Goal: Task Accomplishment & Management: Manage account settings

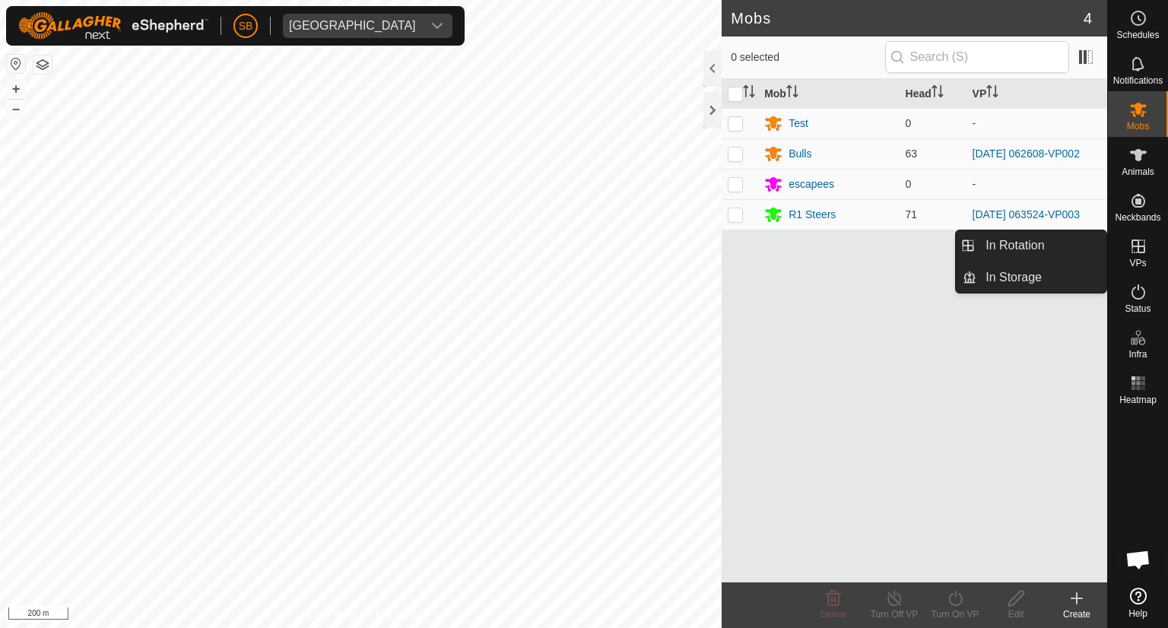
click at [1137, 247] on icon at bounding box center [1138, 246] width 14 height 14
click at [1015, 244] on link "In Rotation" at bounding box center [1041, 245] width 130 height 30
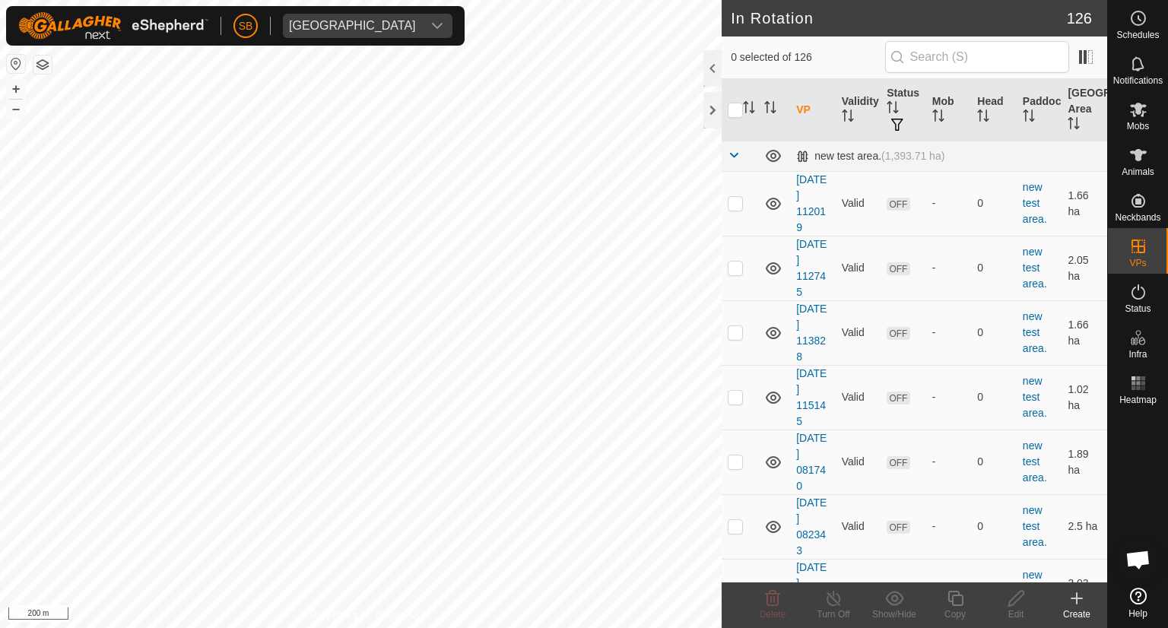
click at [1080, 595] on icon at bounding box center [1076, 598] width 18 height 18
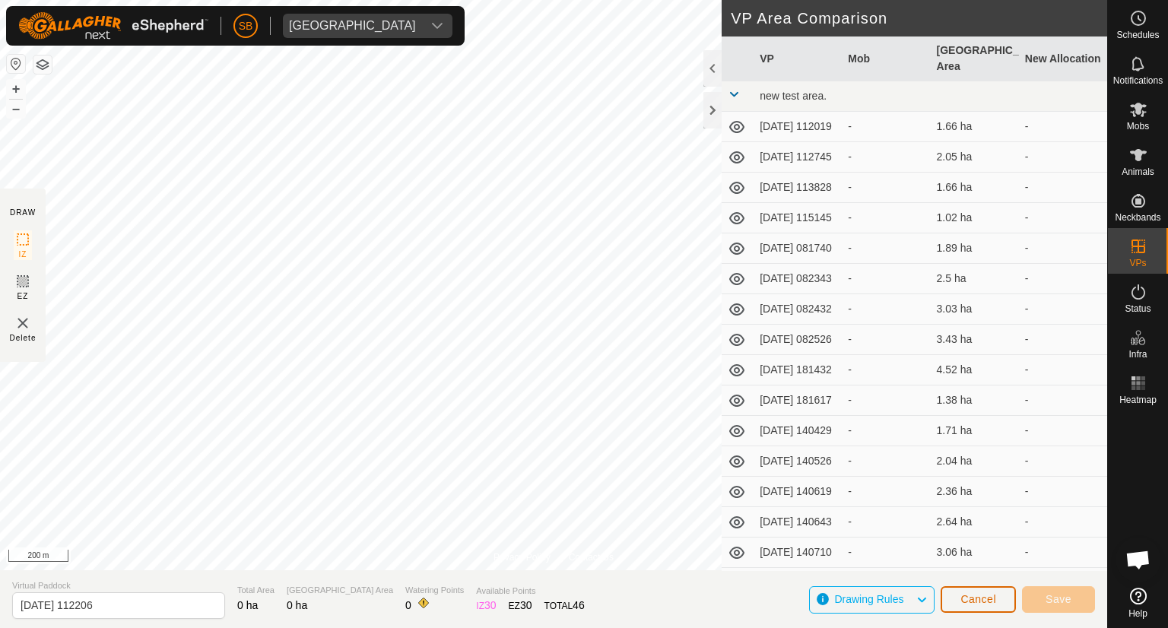
click at [981, 601] on span "Cancel" at bounding box center [978, 599] width 36 height 12
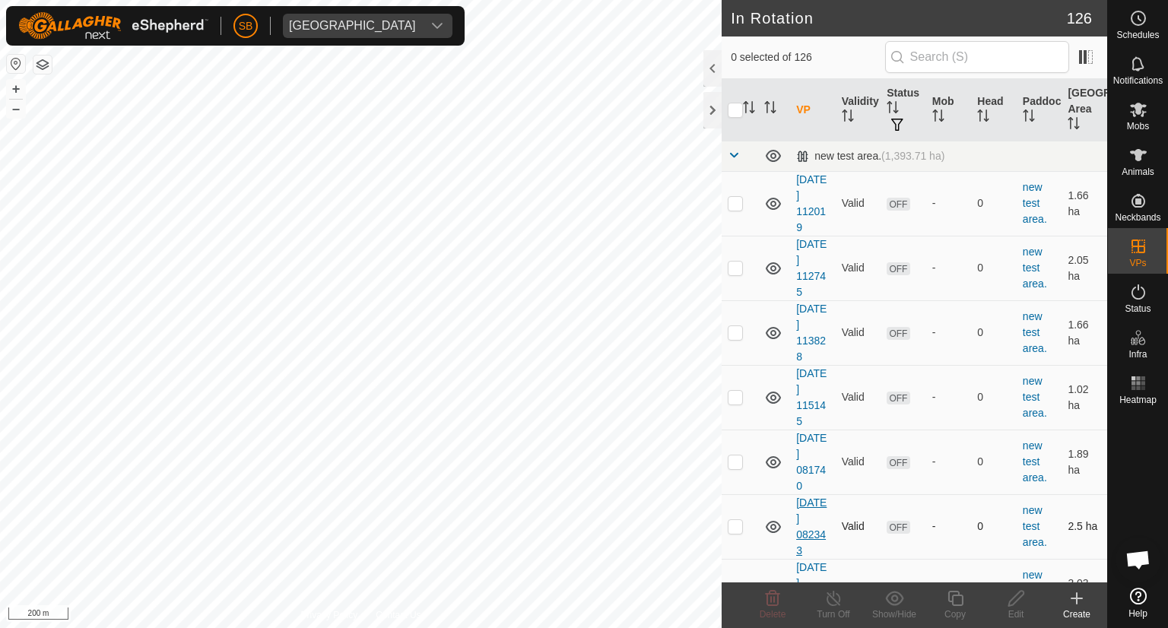
checkbox input "true"
click at [956, 600] on icon at bounding box center [955, 598] width 19 height 18
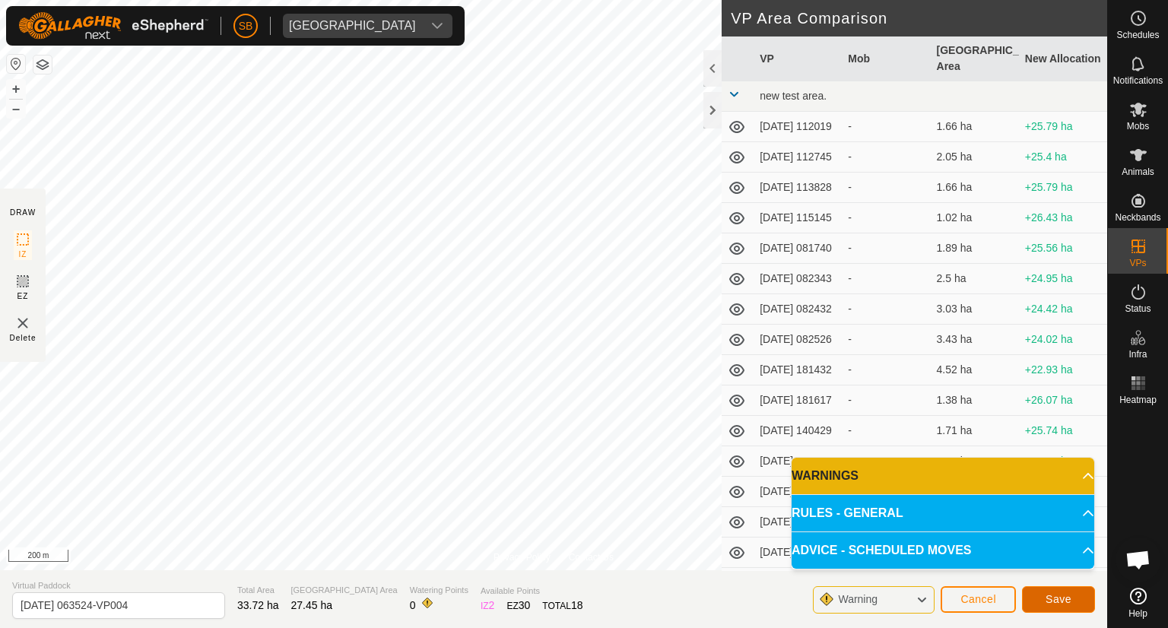
click at [1064, 597] on span "Save" at bounding box center [1058, 599] width 26 height 12
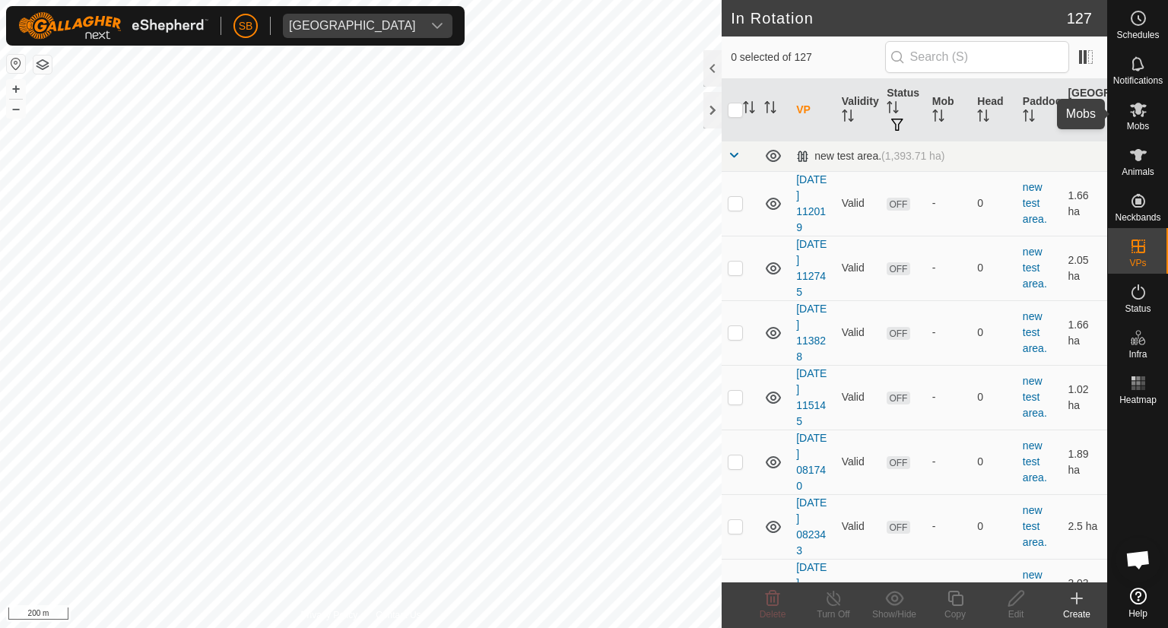
click at [1143, 119] on es-mob-svg-icon at bounding box center [1137, 109] width 27 height 24
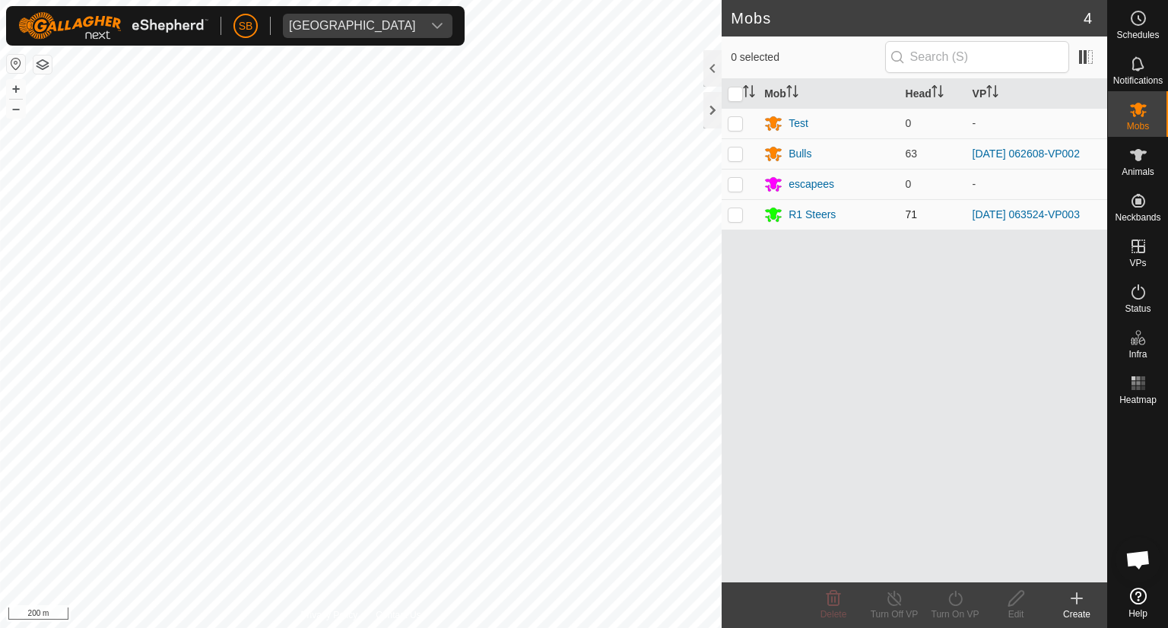
click at [735, 211] on p-checkbox at bounding box center [735, 214] width 15 height 12
checkbox input "true"
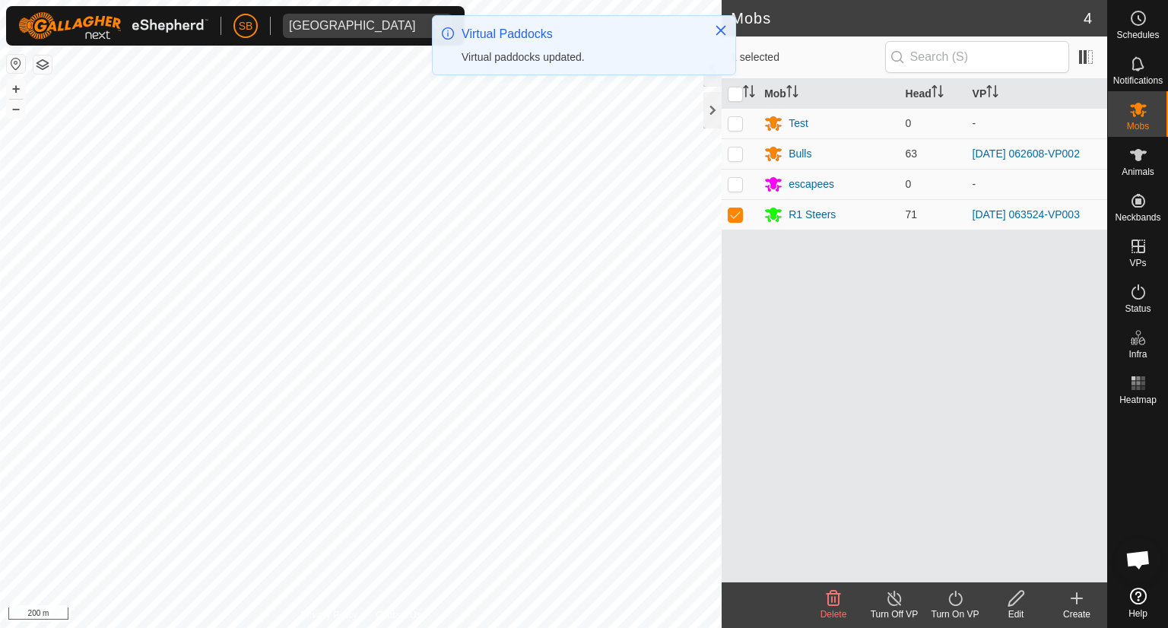
click at [953, 594] on icon at bounding box center [955, 598] width 19 height 18
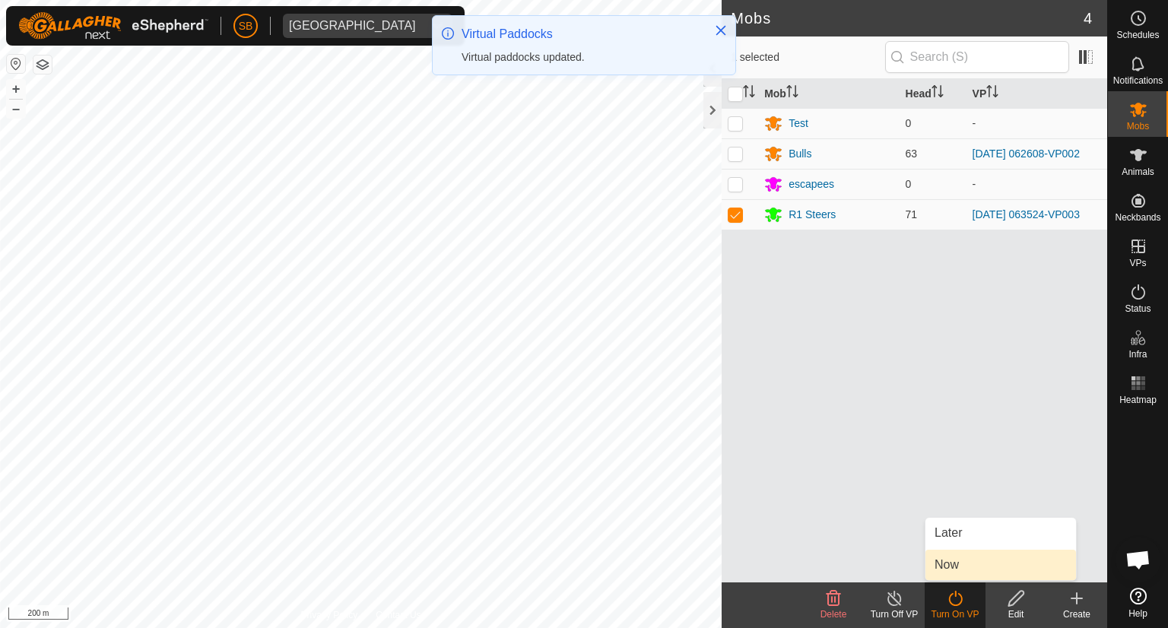
click at [965, 561] on link "Now" at bounding box center [1000, 565] width 151 height 30
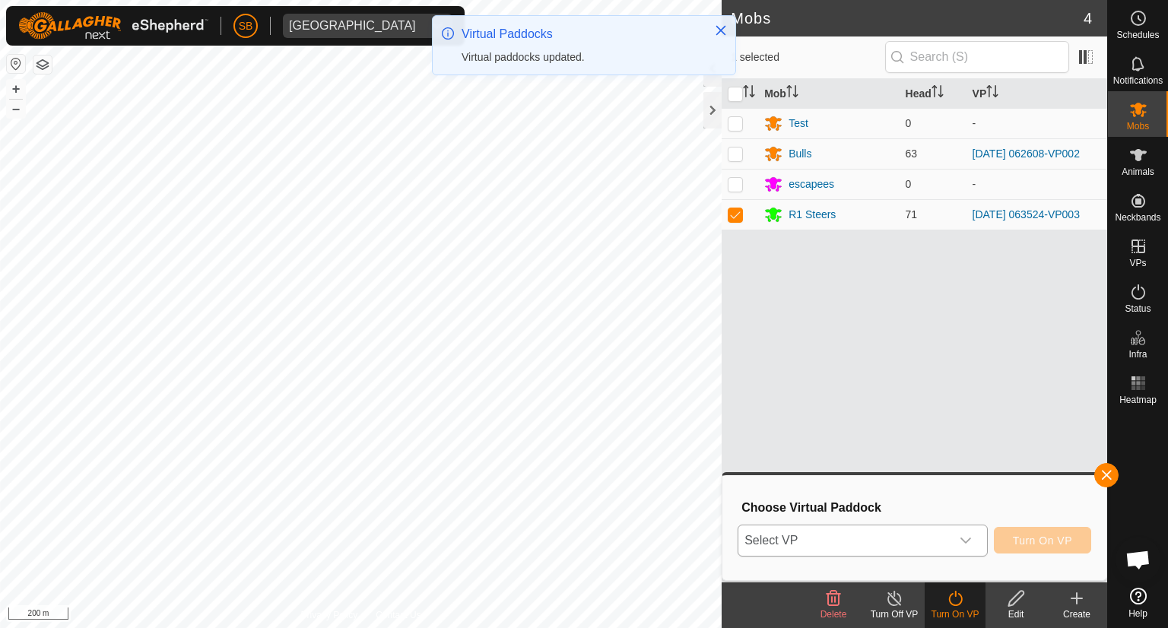
click at [967, 539] on icon "dropdown trigger" at bounding box center [965, 540] width 12 height 12
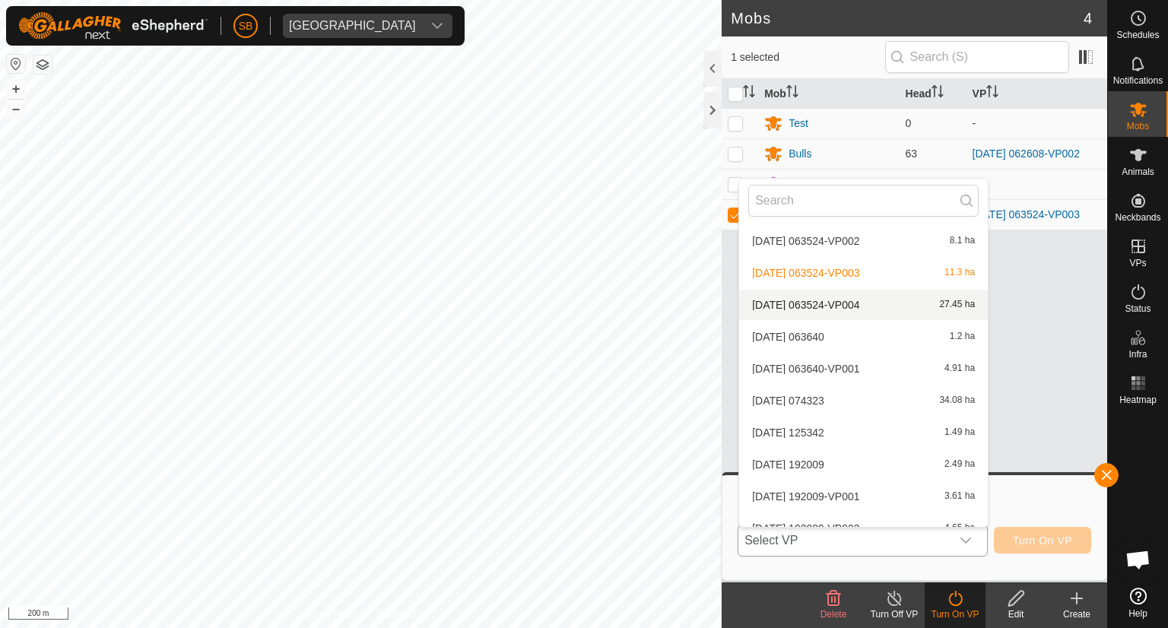
scroll to position [3543, 0]
click at [864, 303] on li "[DATE] 063524-VP004 27.45 ha" at bounding box center [863, 306] width 249 height 30
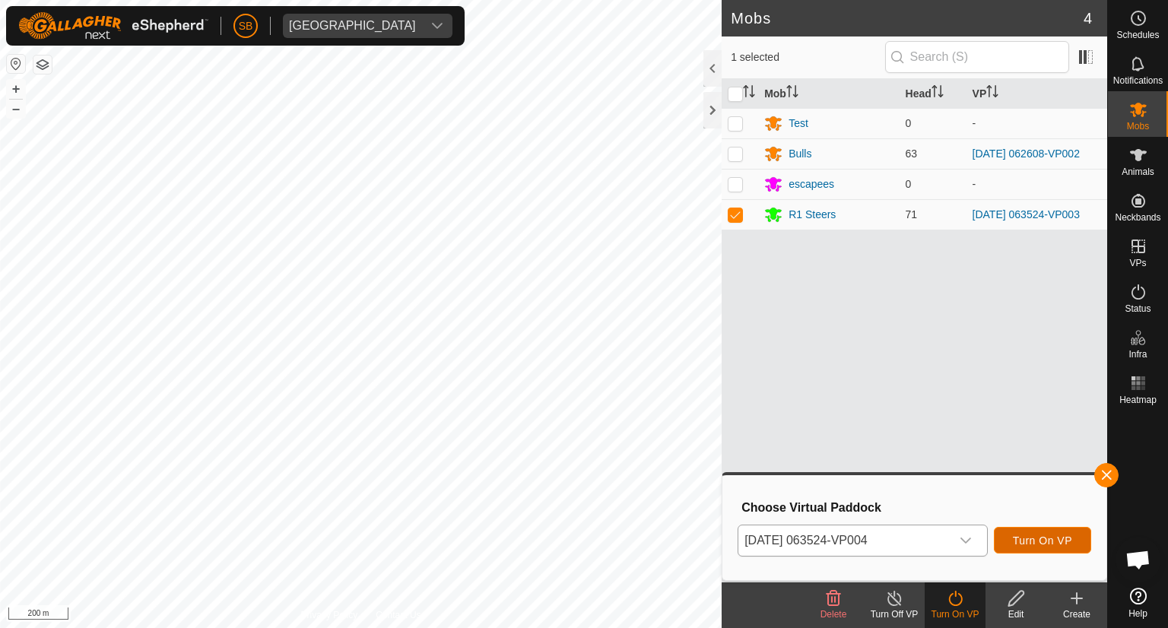
click at [1040, 538] on span "Turn On VP" at bounding box center [1042, 540] width 59 height 12
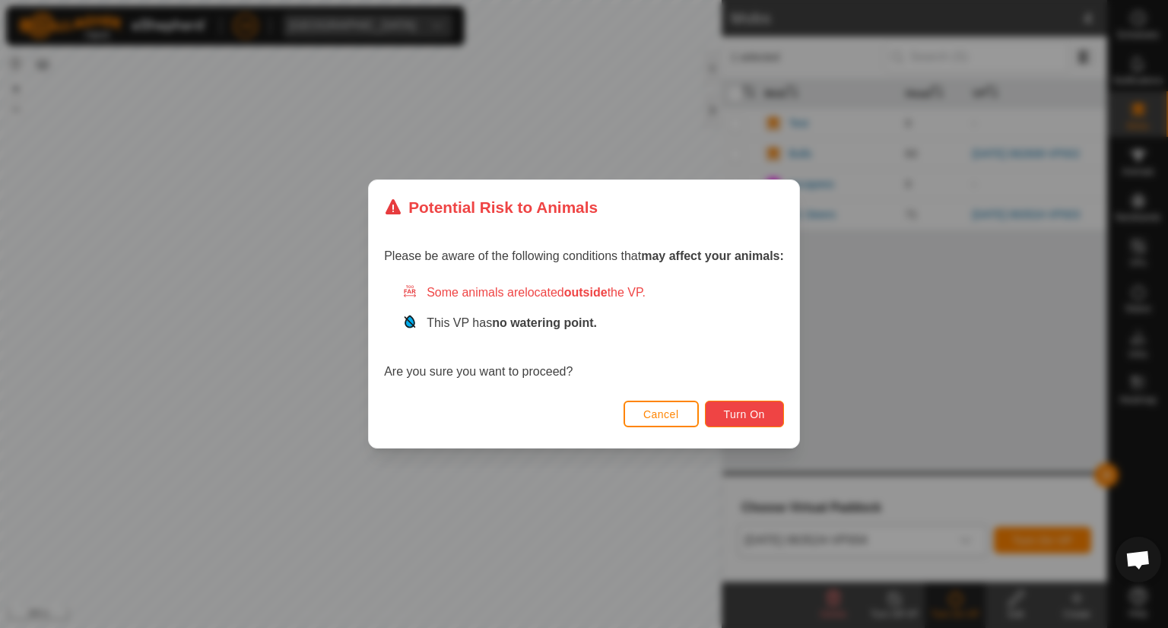
click at [752, 411] on span "Turn On" at bounding box center [744, 414] width 41 height 12
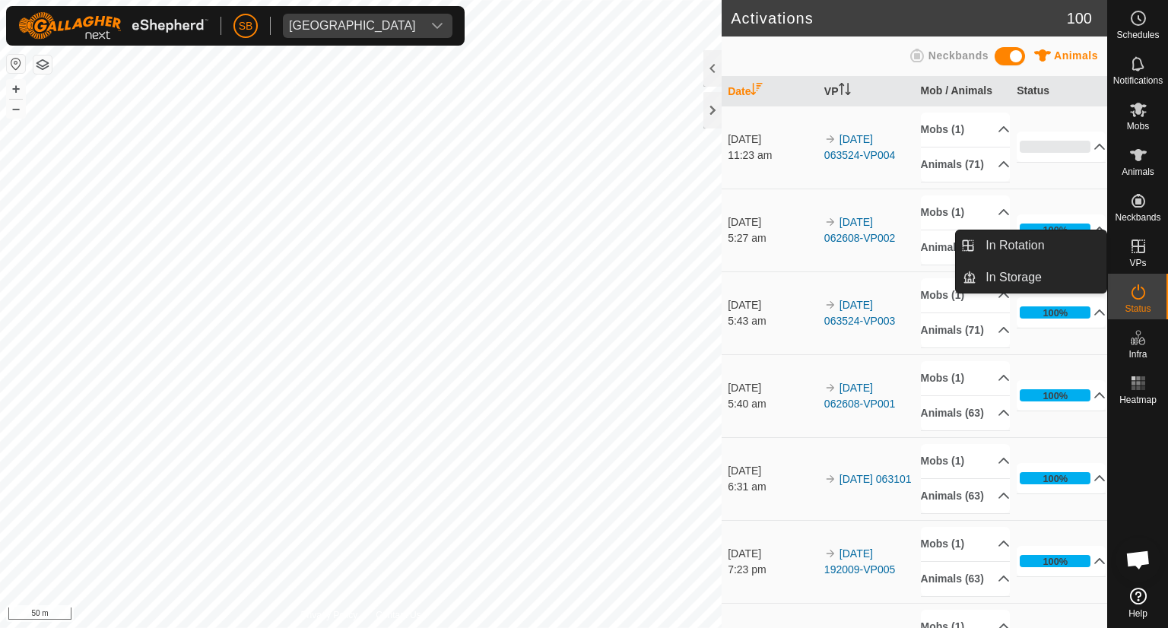
click at [1132, 241] on icon at bounding box center [1138, 246] width 14 height 14
click at [1008, 246] on link "In Rotation" at bounding box center [1041, 245] width 130 height 30
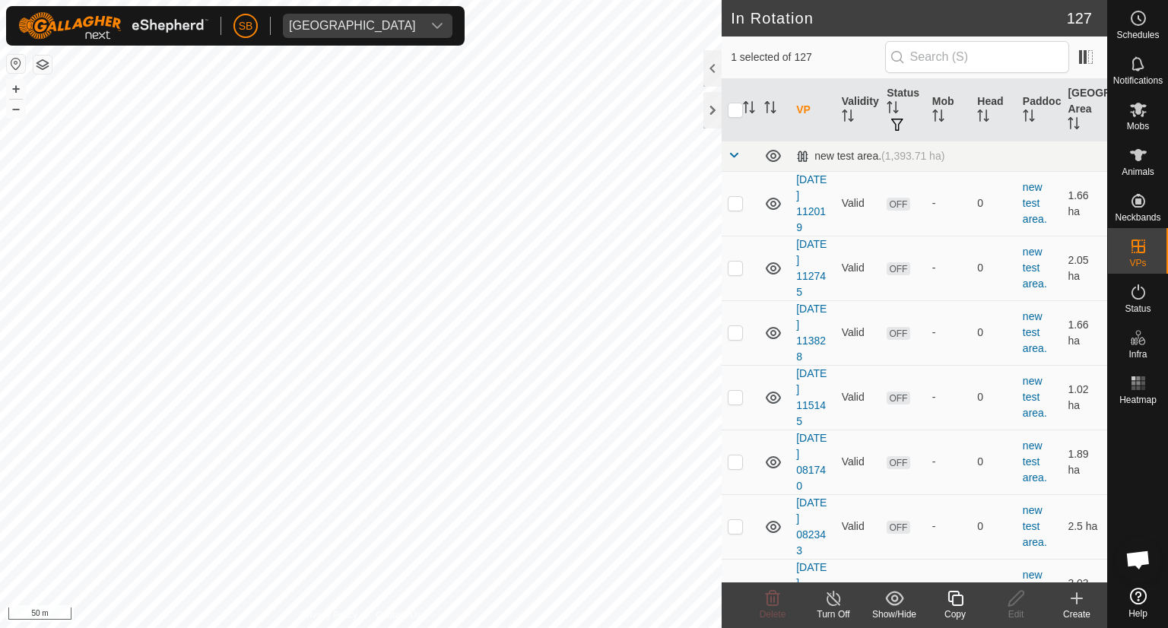
click at [1081, 600] on icon at bounding box center [1076, 598] width 18 height 18
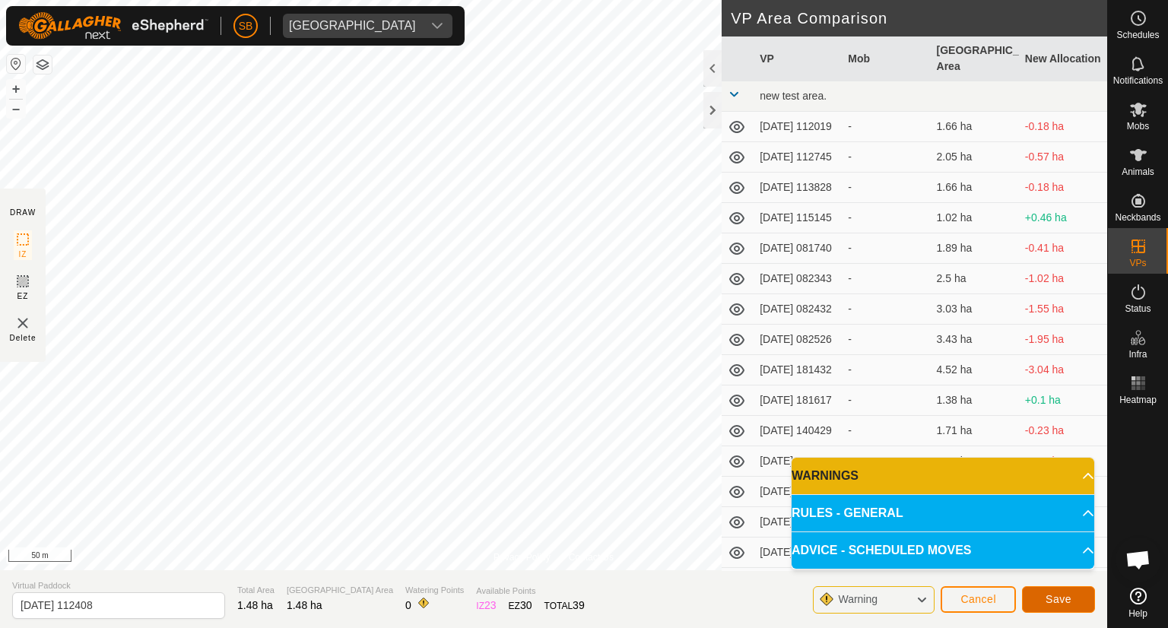
click at [1049, 594] on span "Save" at bounding box center [1058, 599] width 26 height 12
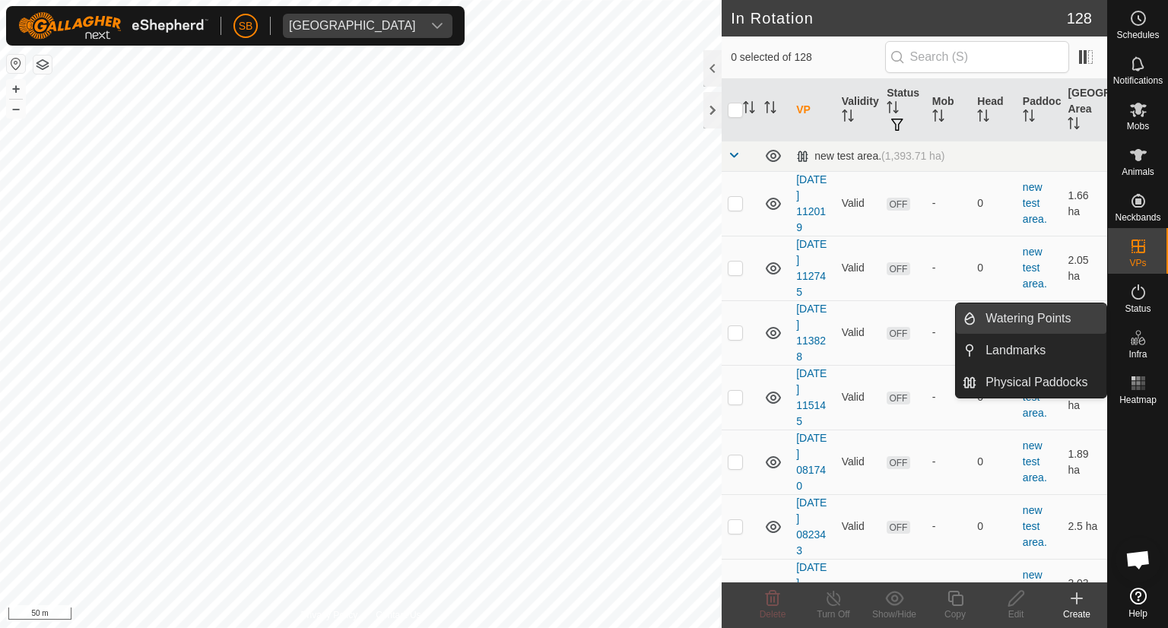
click at [1016, 320] on link "Watering Points" at bounding box center [1041, 318] width 130 height 30
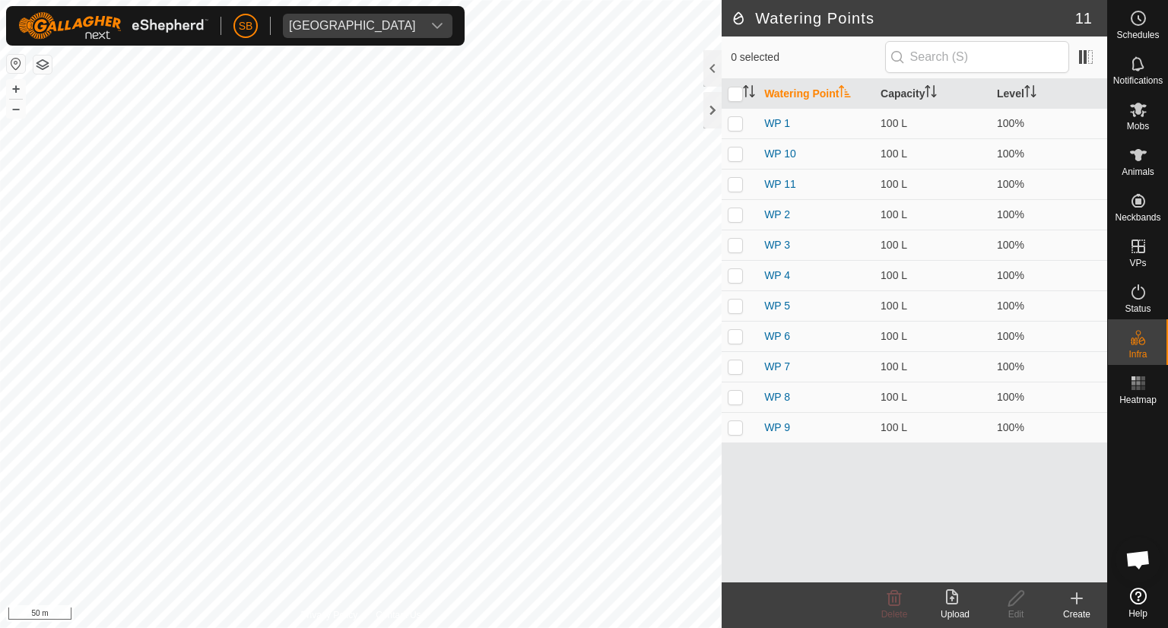
click at [1078, 598] on icon at bounding box center [1076, 598] width 11 height 0
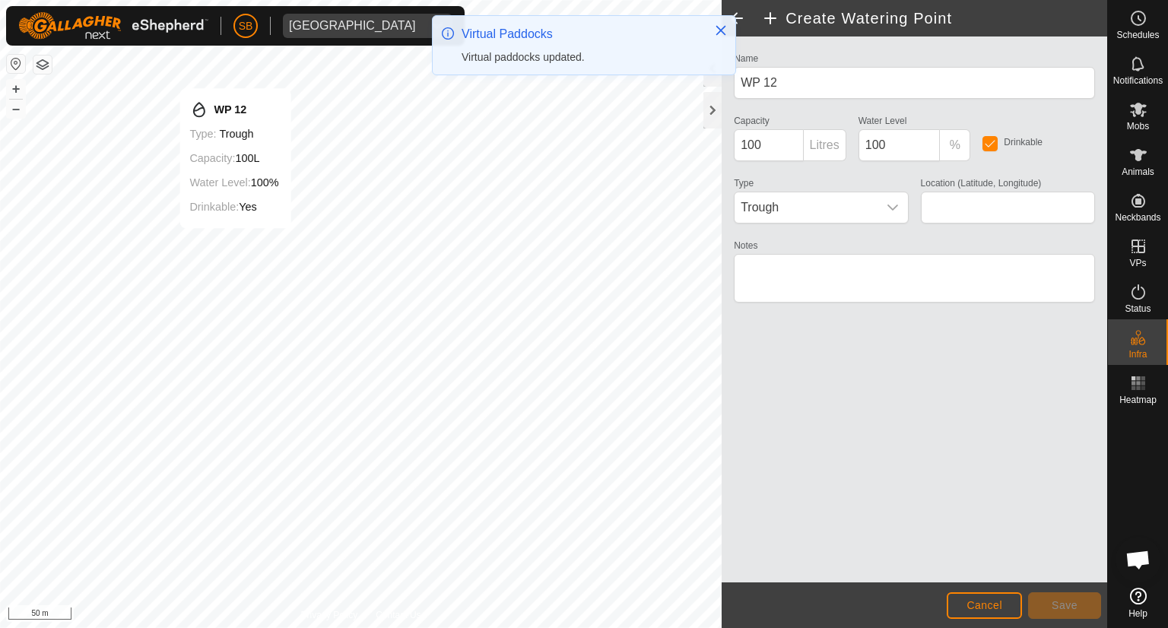
type input "-38.566235, 177.881275"
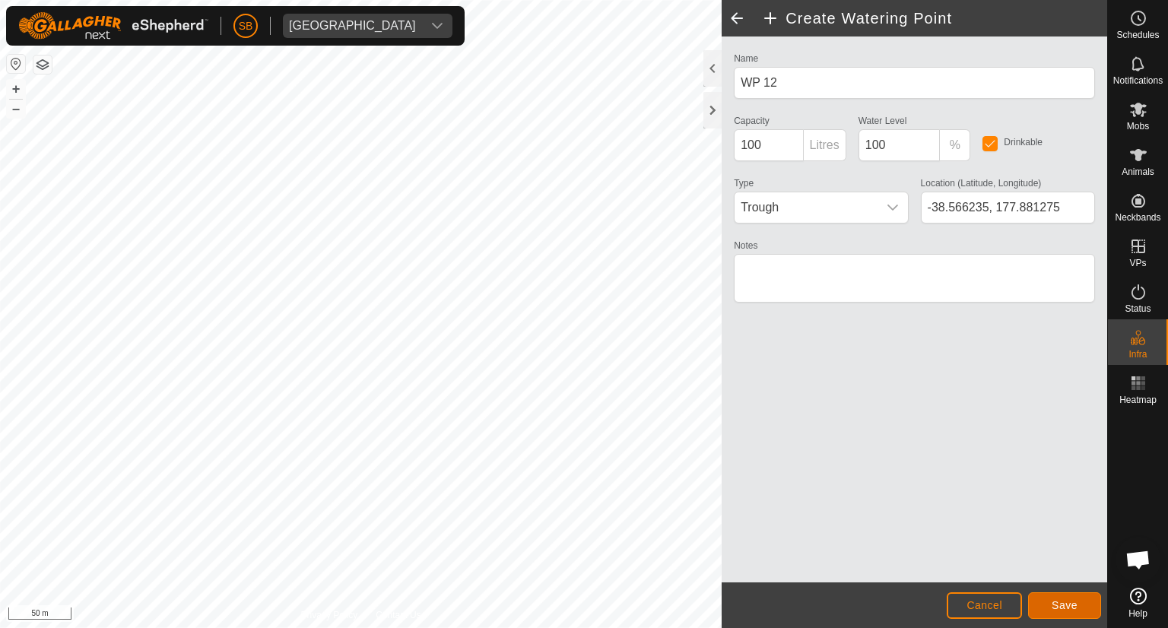
click at [1079, 606] on button "Save" at bounding box center [1064, 605] width 73 height 27
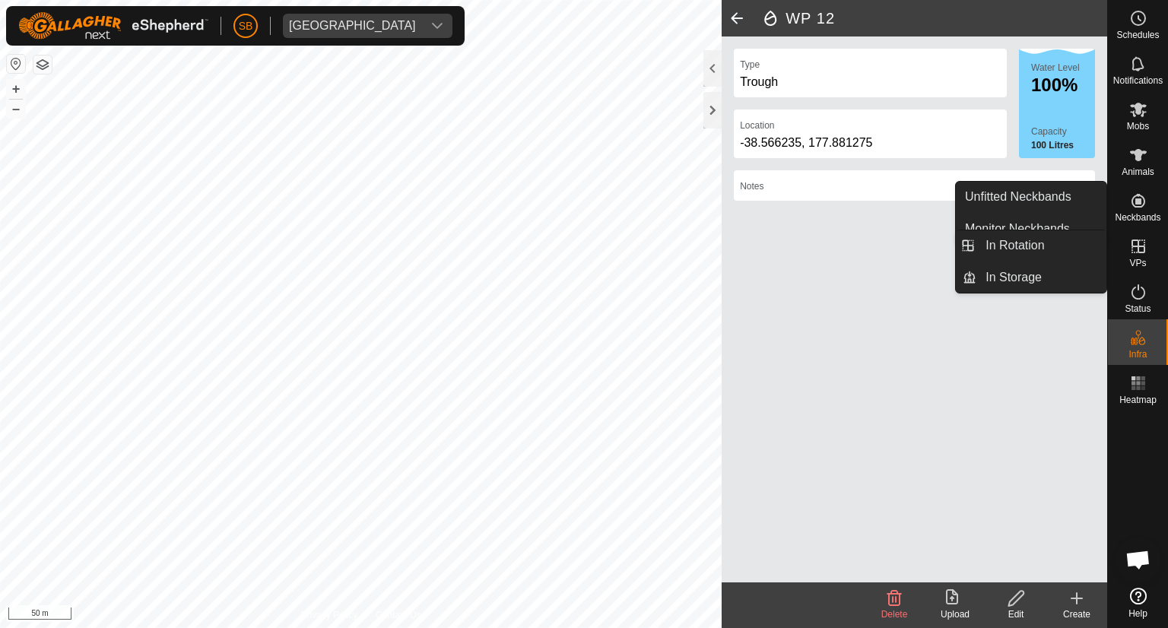
click at [1137, 238] on icon at bounding box center [1138, 246] width 18 height 18
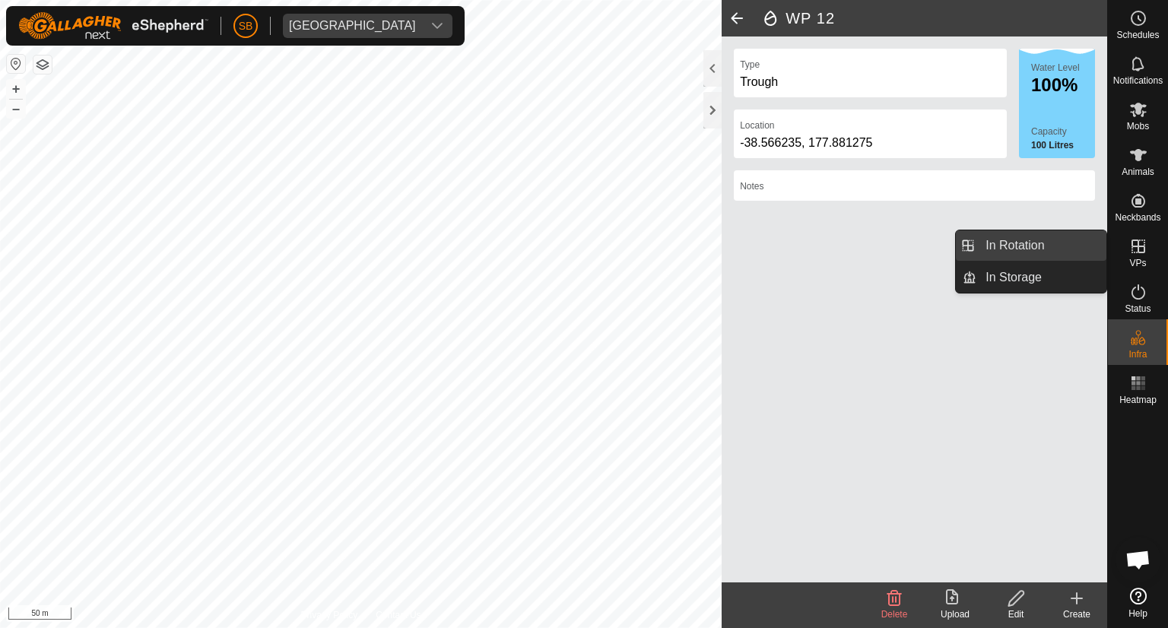
click at [1050, 236] on link "In Rotation" at bounding box center [1041, 245] width 130 height 30
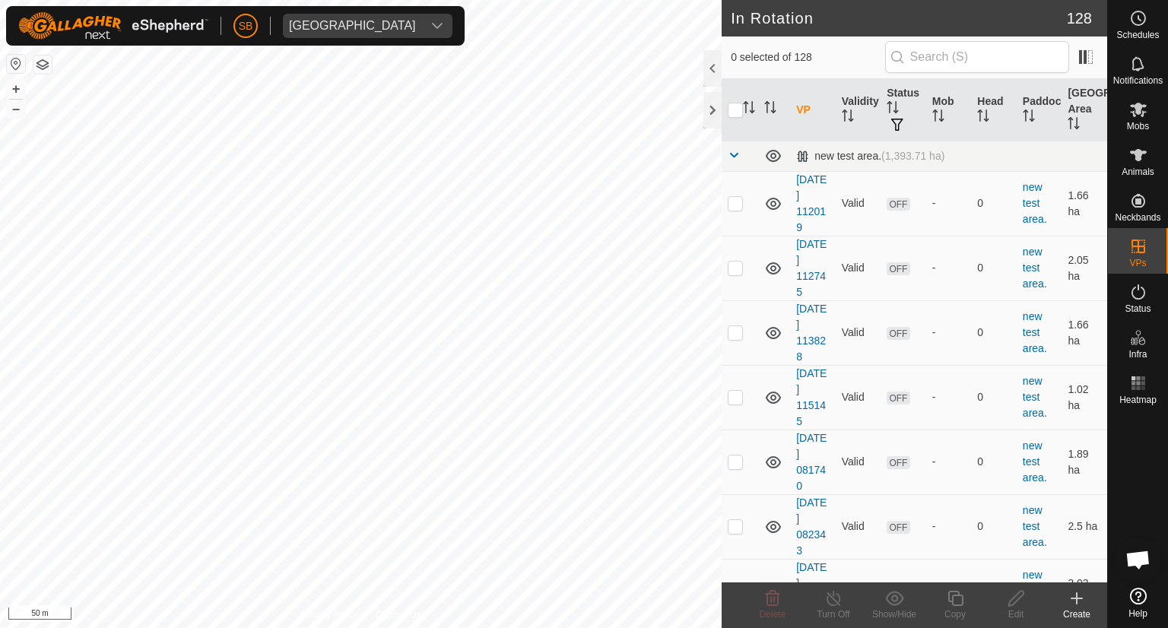
click at [1079, 601] on icon at bounding box center [1076, 598] width 18 height 18
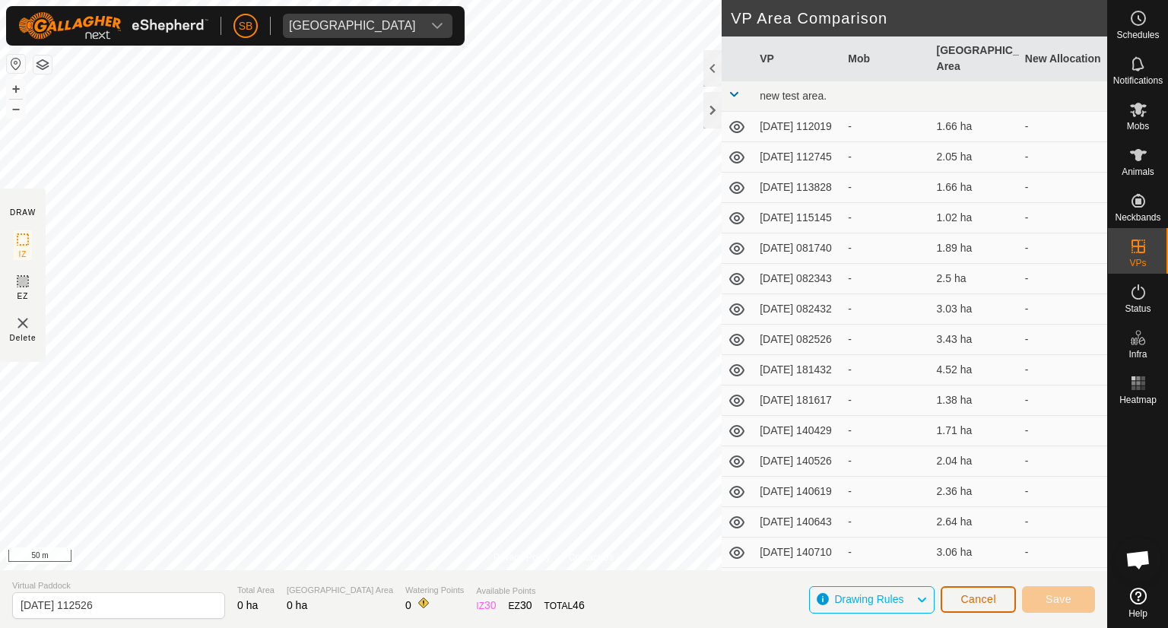
click at [981, 594] on span "Cancel" at bounding box center [978, 599] width 36 height 12
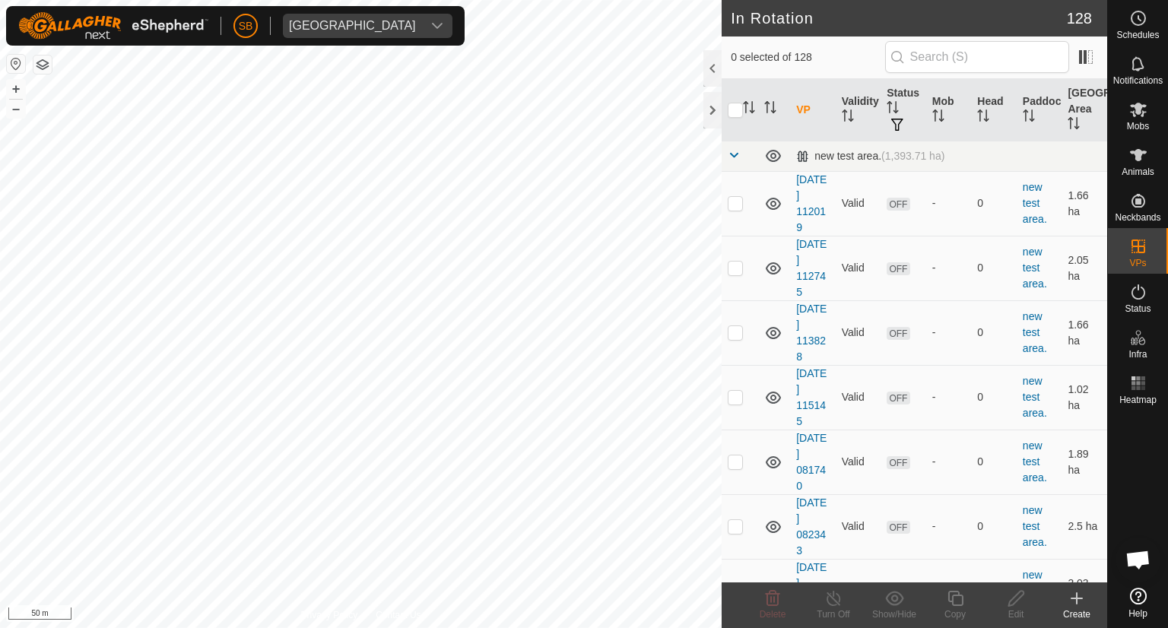
checkbox input "true"
click at [962, 603] on icon at bounding box center [954, 598] width 15 height 15
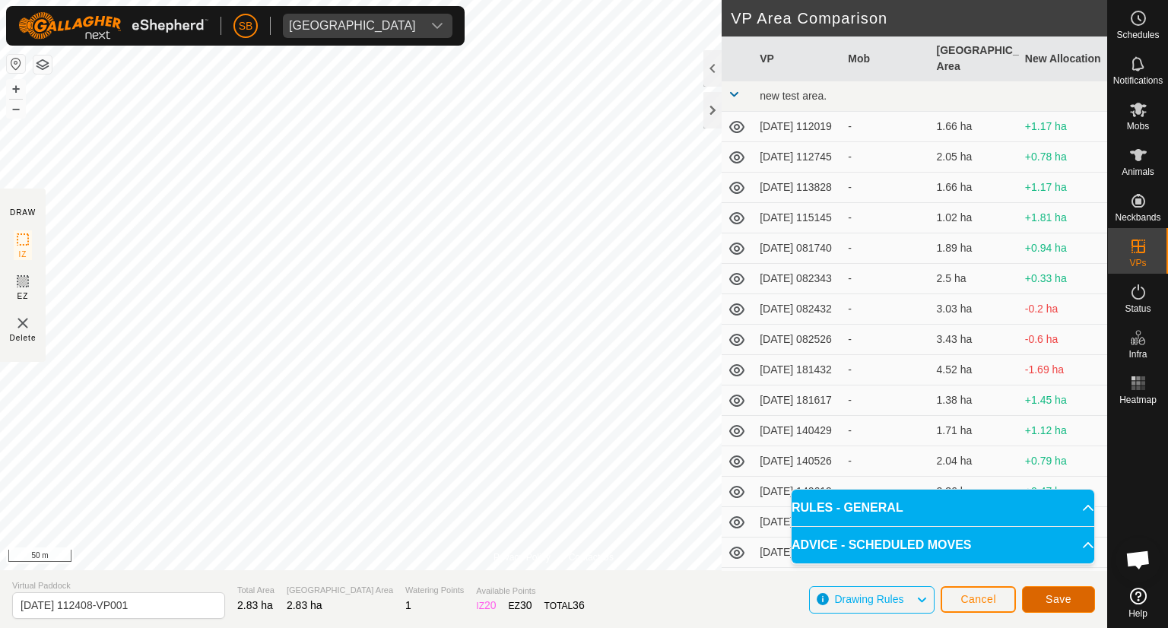
click at [1058, 590] on button "Save" at bounding box center [1058, 599] width 73 height 27
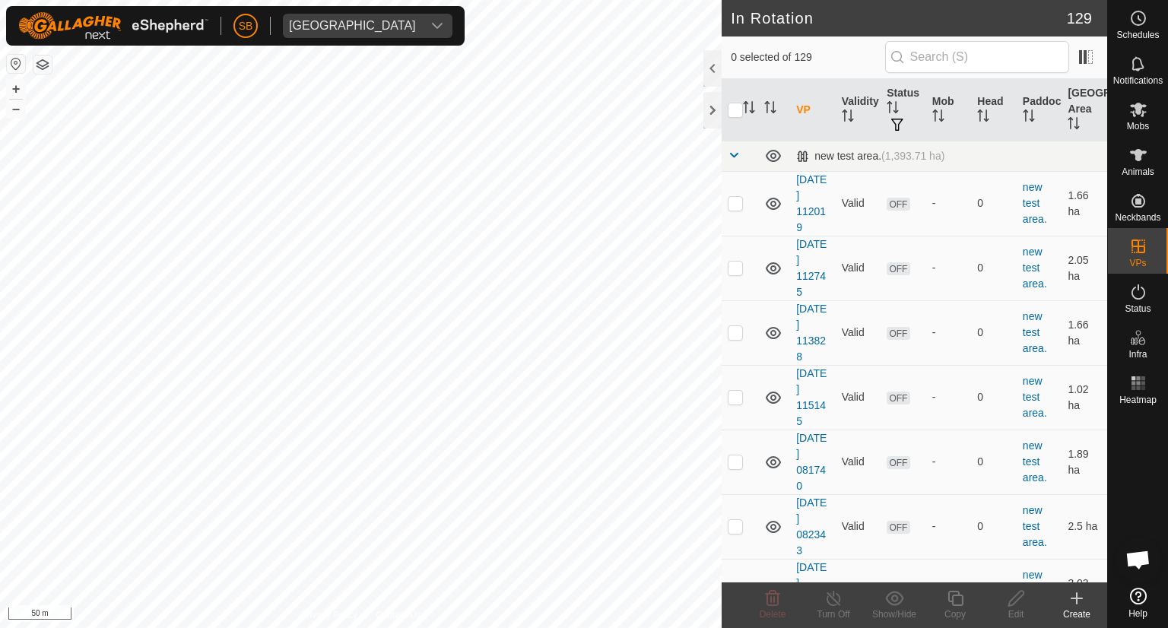
checkbox input "true"
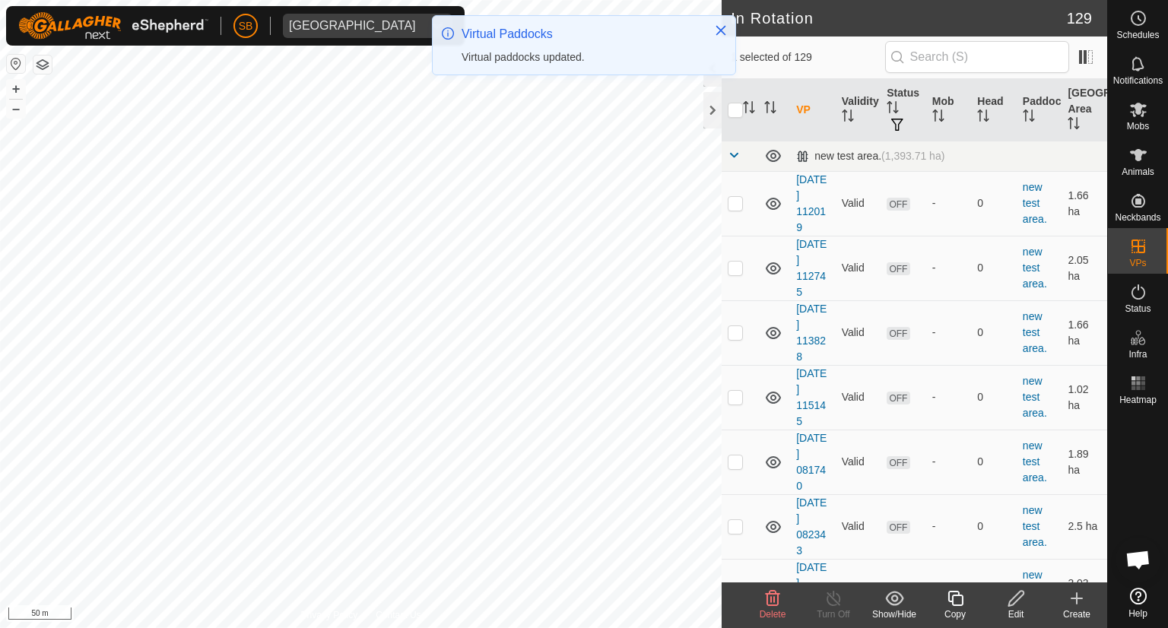
click at [958, 595] on icon at bounding box center [954, 598] width 15 height 15
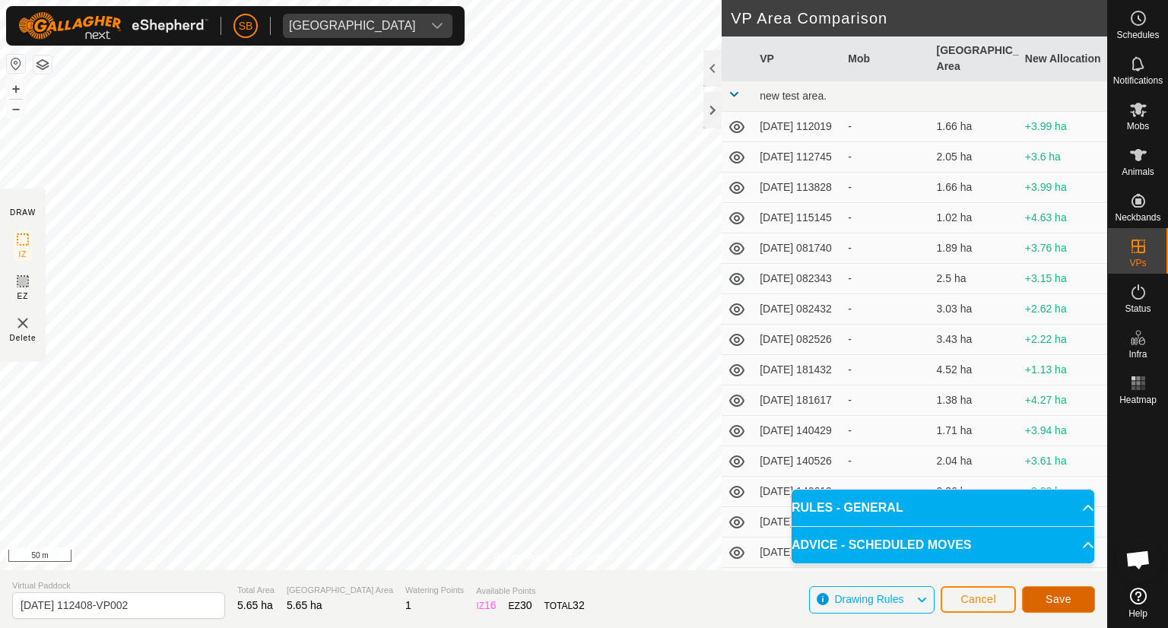
click at [1056, 595] on span "Save" at bounding box center [1058, 599] width 26 height 12
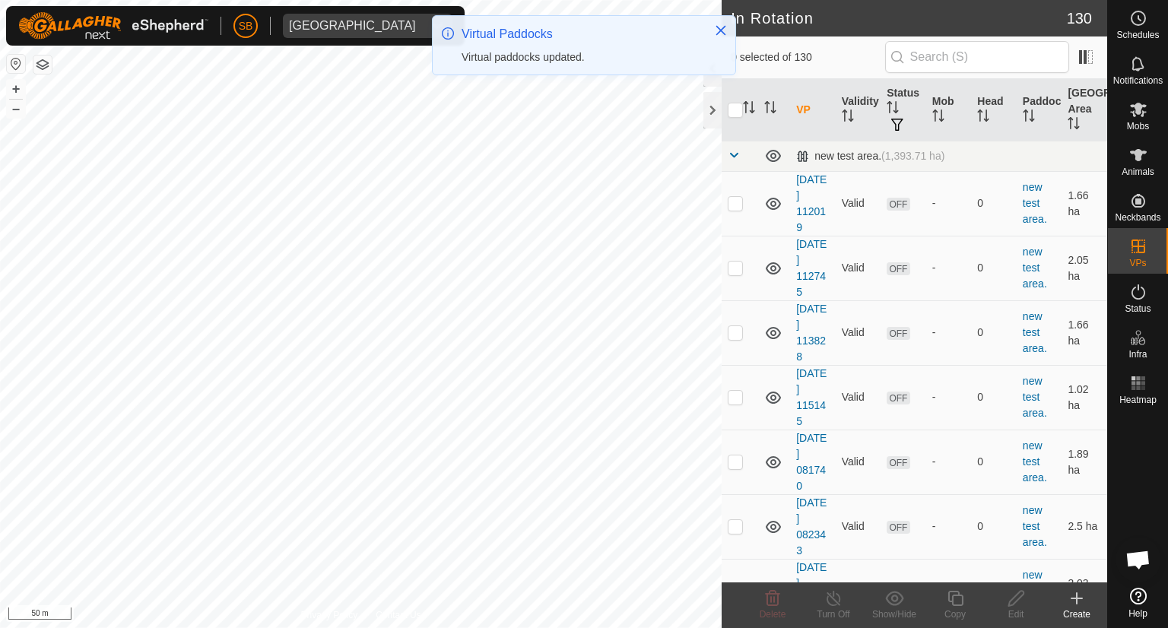
checkbox input "true"
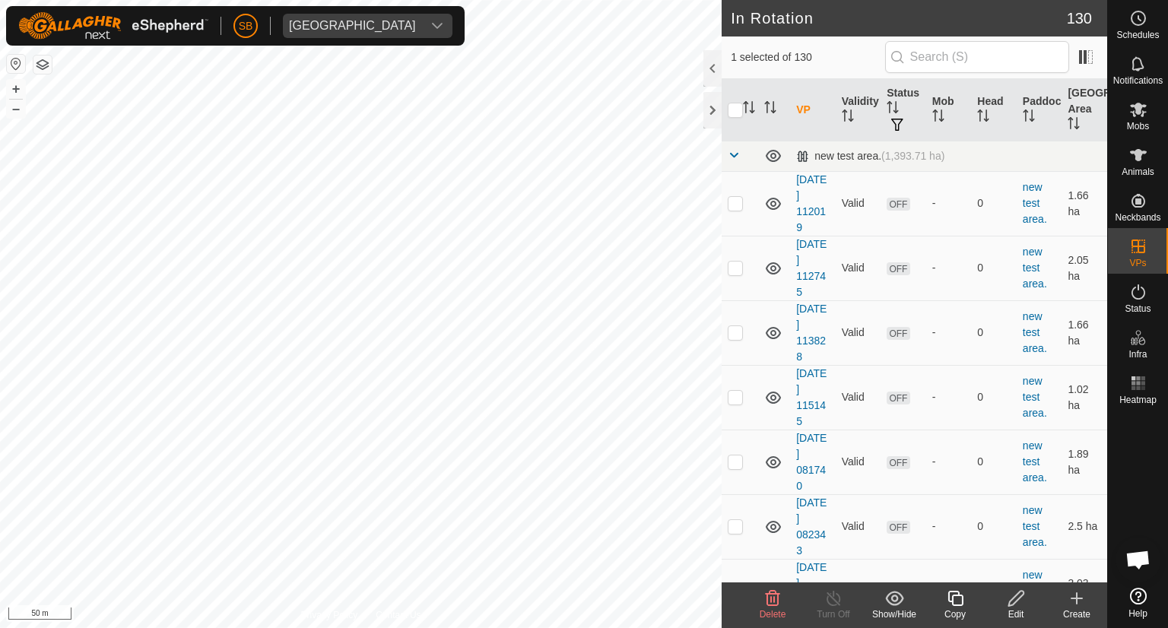
click at [956, 592] on icon at bounding box center [955, 598] width 19 height 18
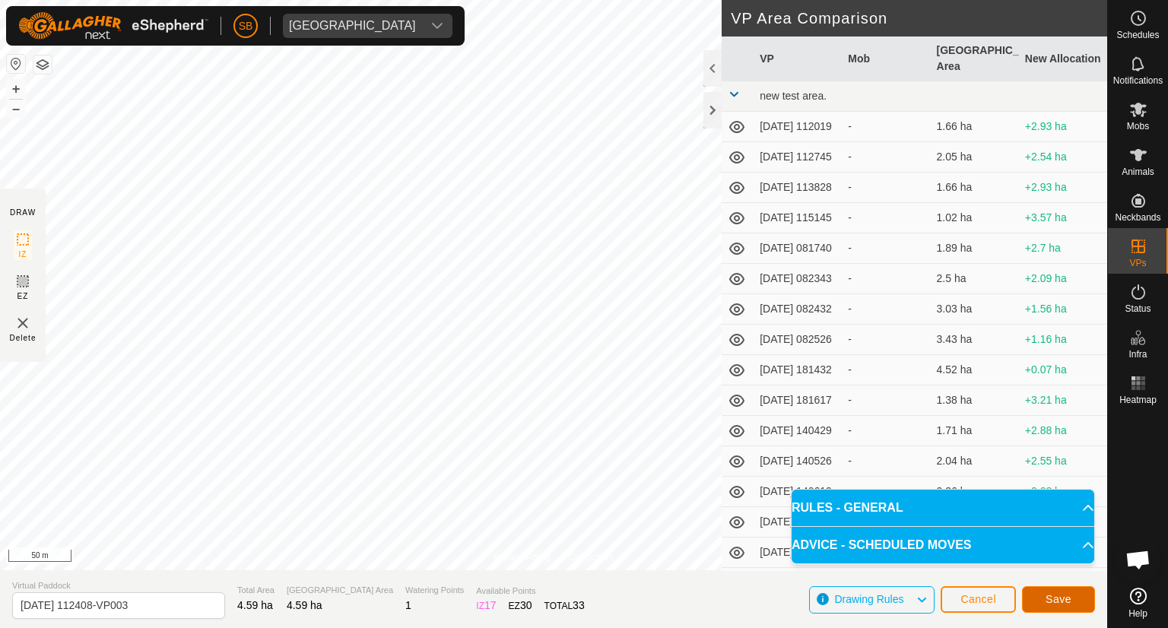
click at [1061, 598] on span "Save" at bounding box center [1058, 599] width 26 height 12
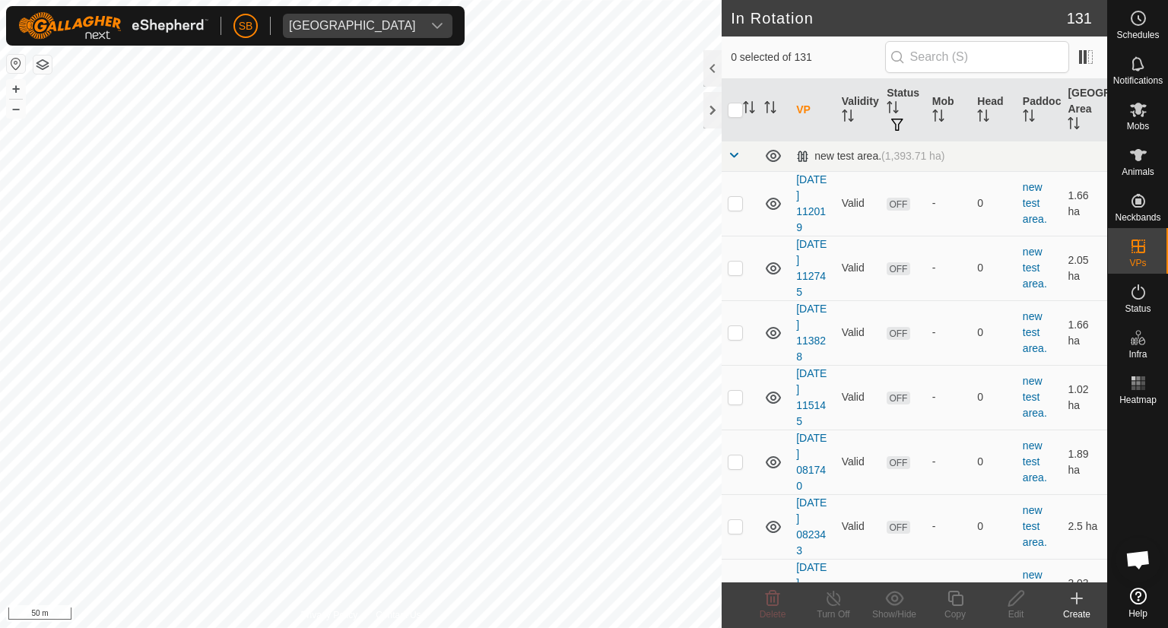
checkbox input "true"
click at [954, 596] on icon at bounding box center [955, 598] width 19 height 18
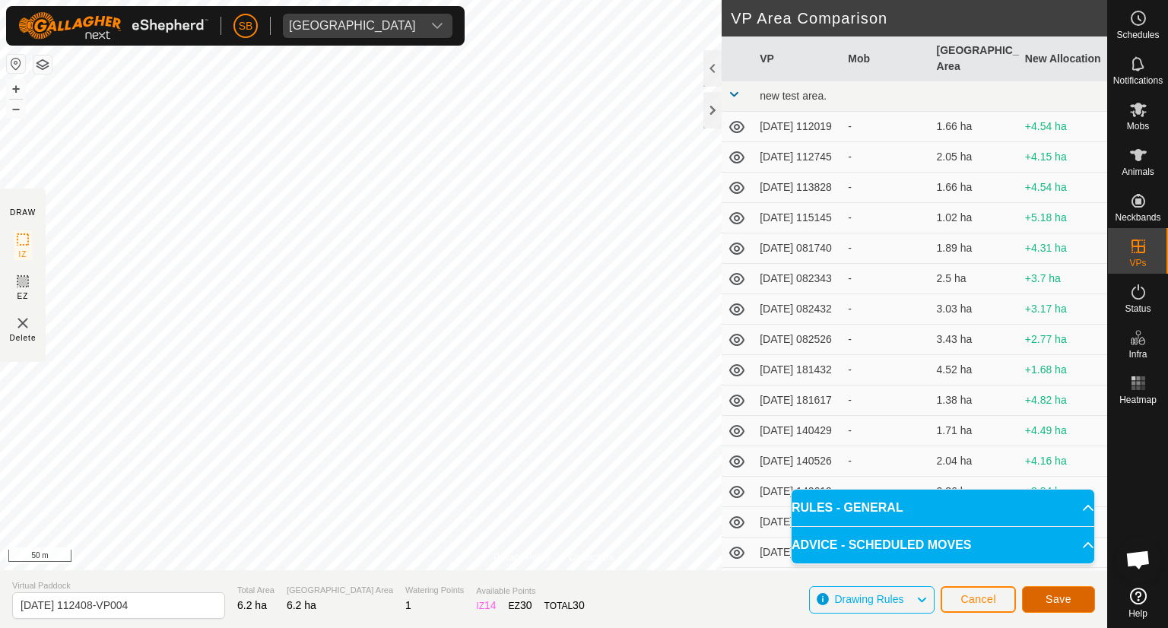
click at [1064, 600] on span "Save" at bounding box center [1058, 599] width 26 height 12
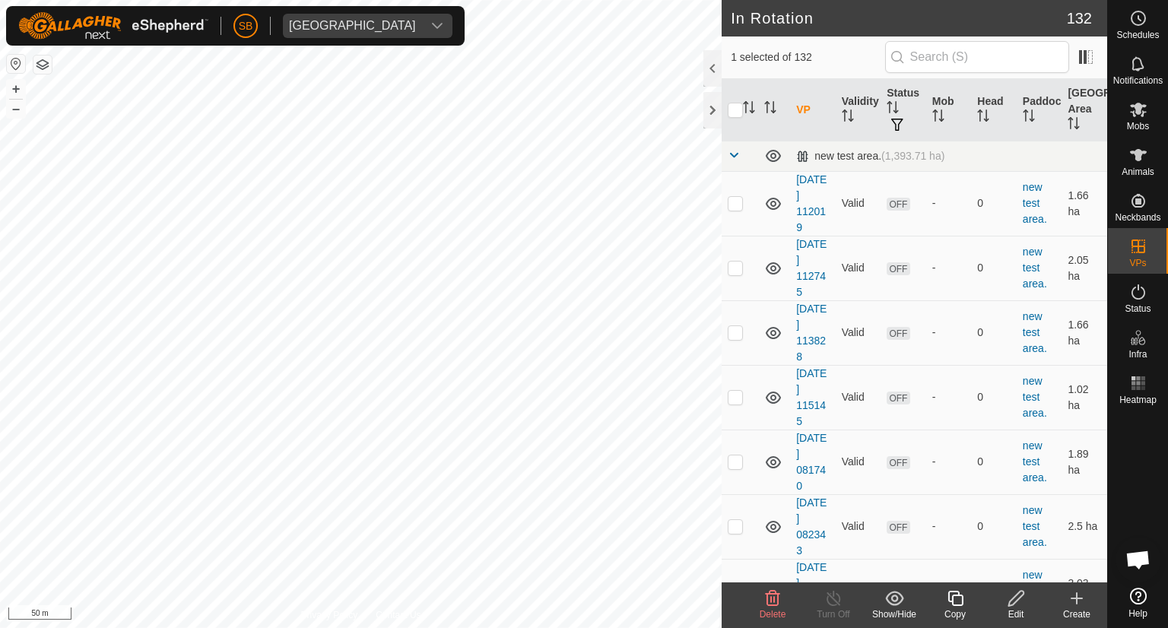
click at [769, 605] on icon at bounding box center [773, 598] width 14 height 15
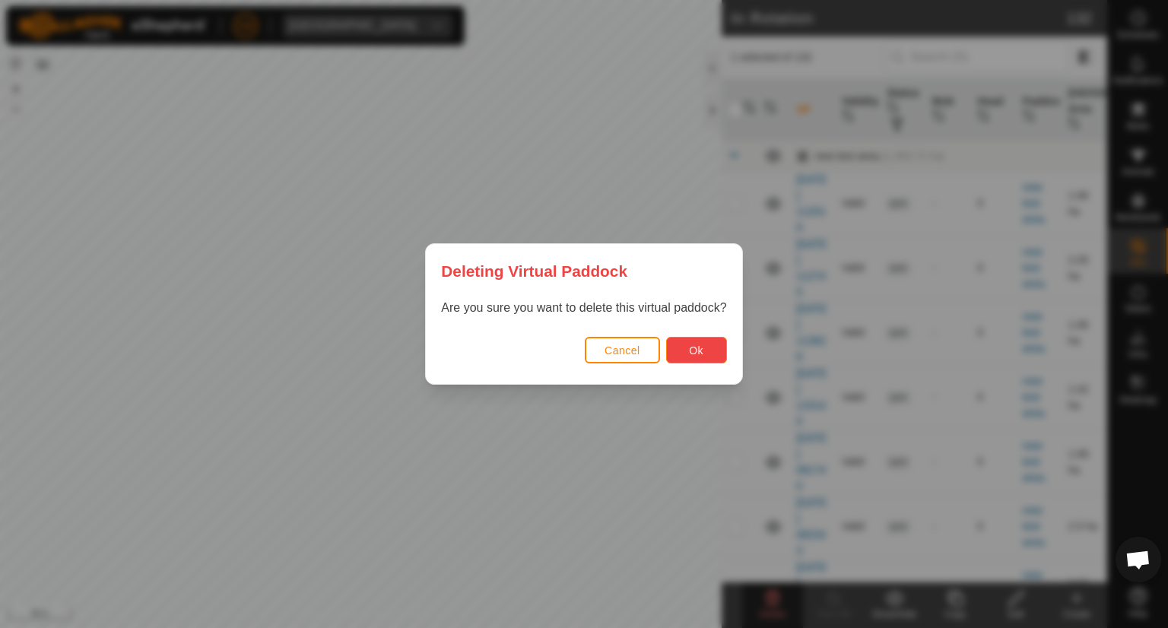
click at [702, 347] on span "Ok" at bounding box center [696, 350] width 14 height 12
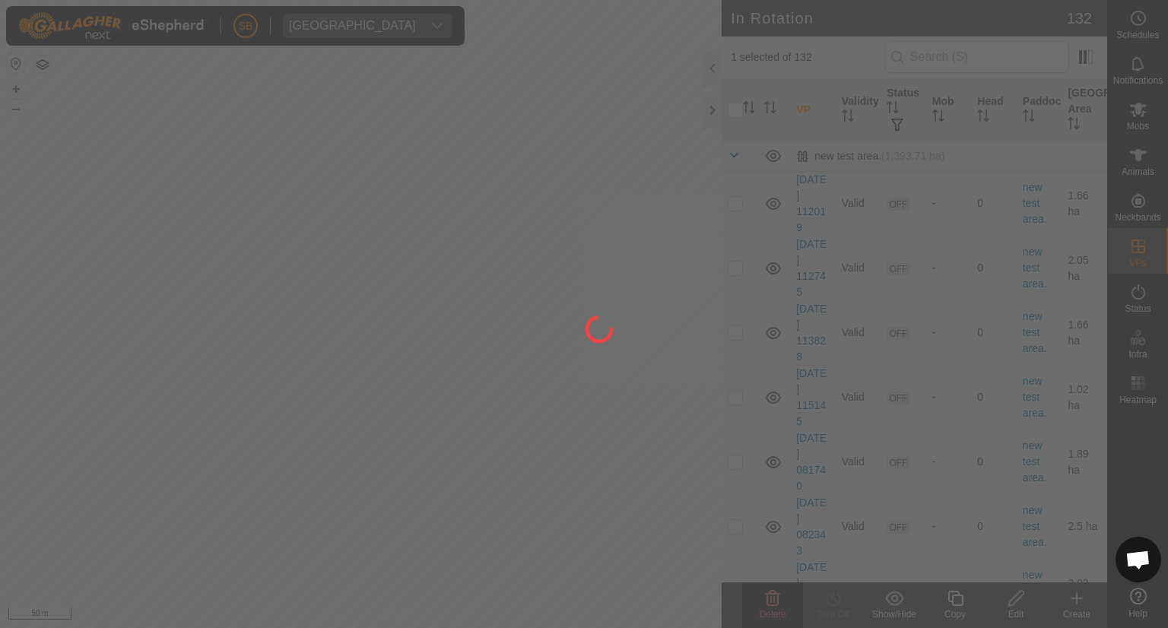
checkbox input "false"
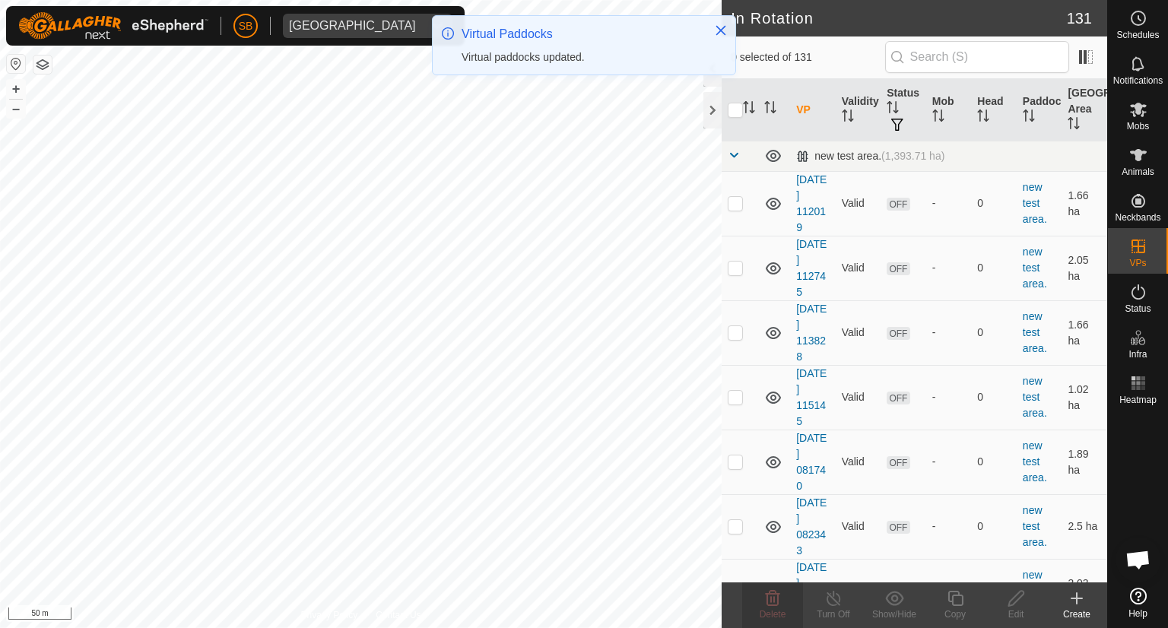
checkbox input "true"
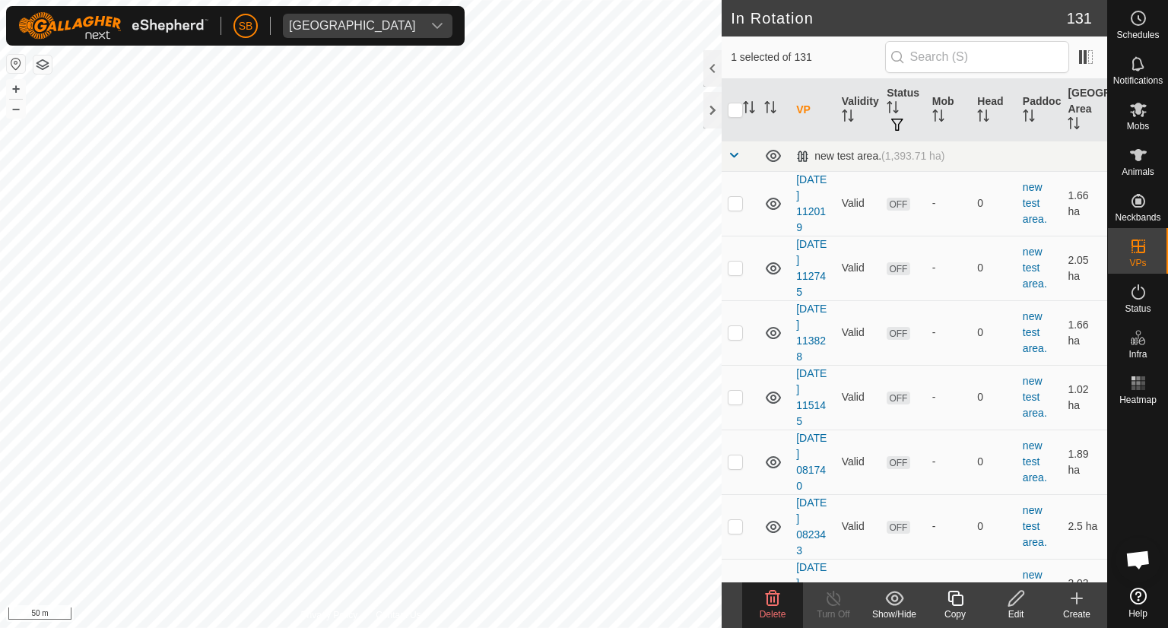
click at [1017, 595] on icon at bounding box center [1016, 598] width 19 height 18
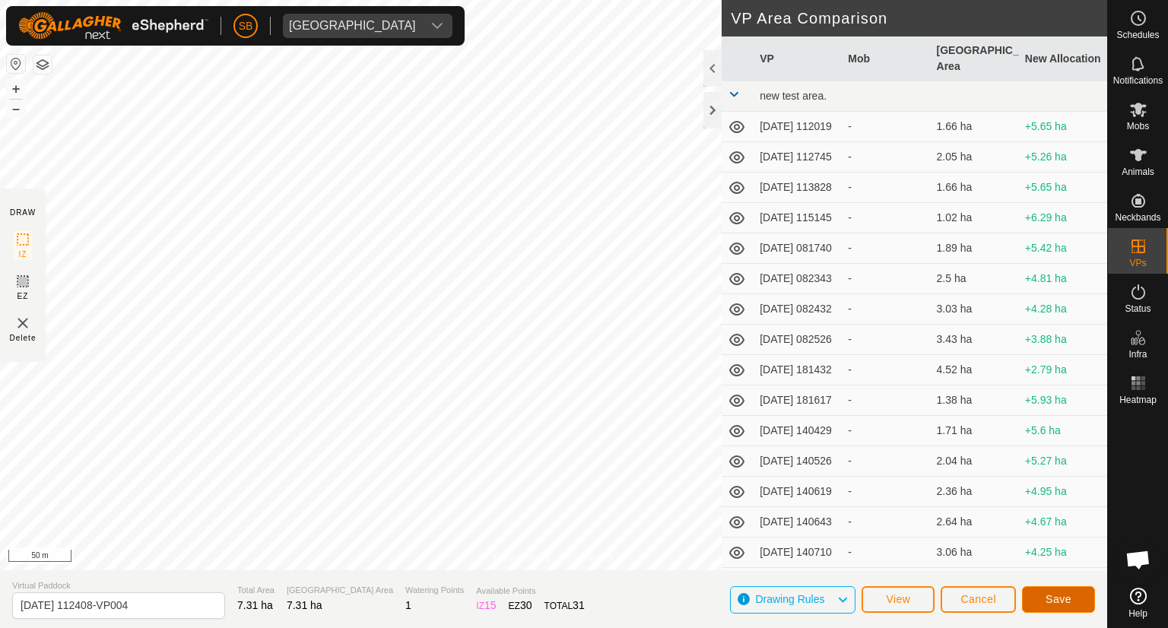
click at [1068, 598] on span "Save" at bounding box center [1058, 599] width 26 height 12
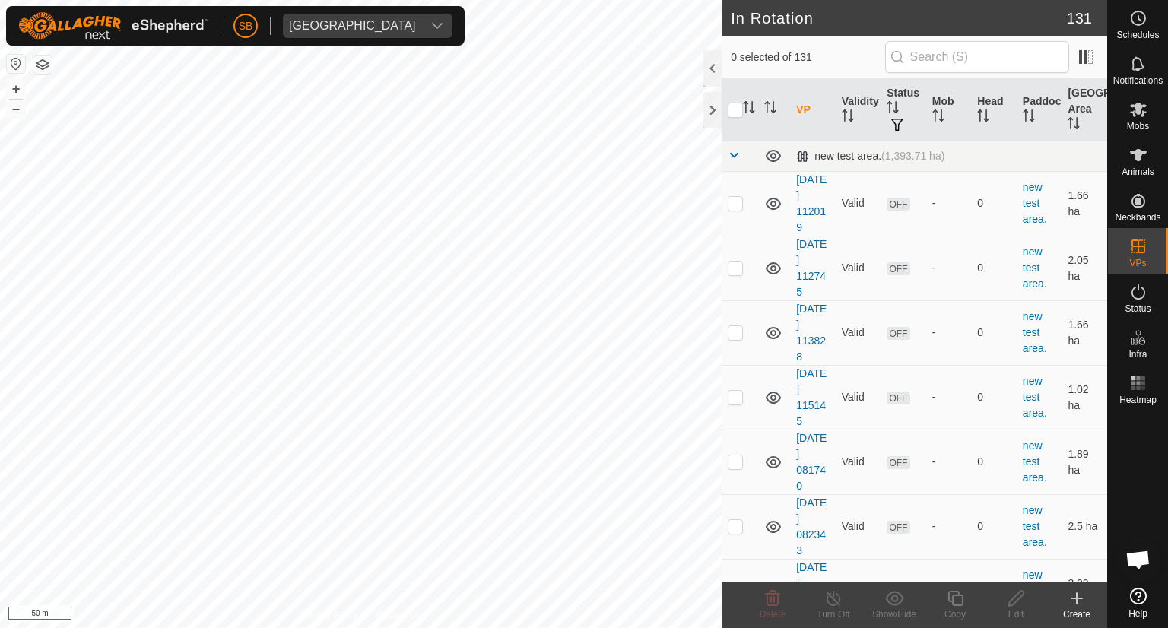
checkbox input "true"
click at [1025, 603] on icon at bounding box center [1016, 598] width 19 height 18
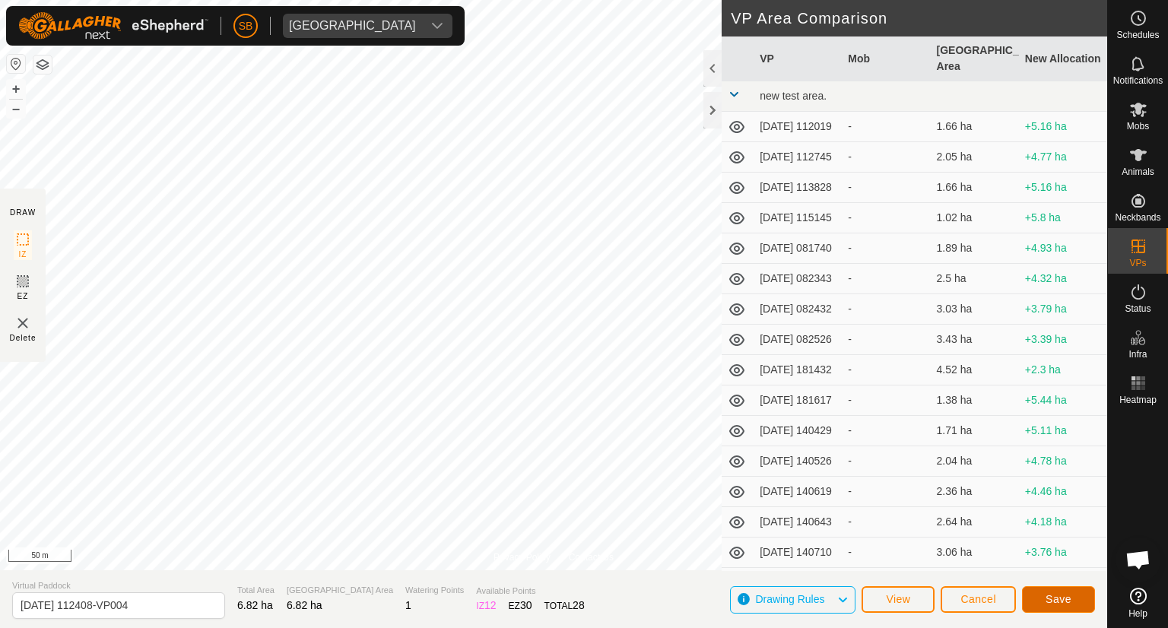
click at [1059, 601] on span "Save" at bounding box center [1058, 599] width 26 height 12
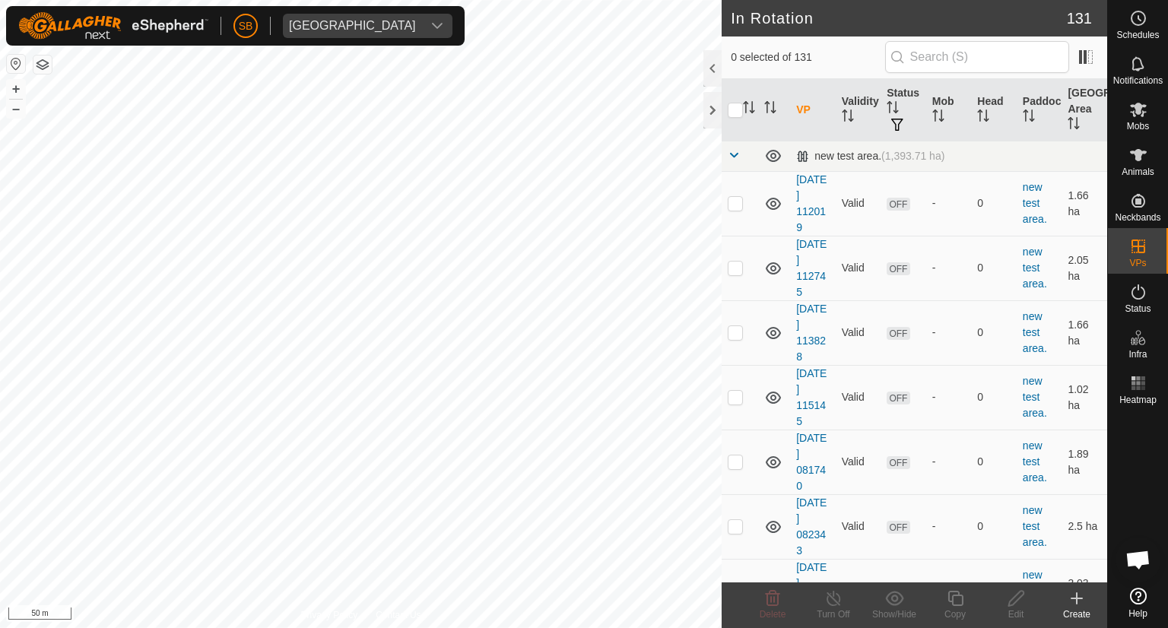
checkbox input "true"
click at [959, 591] on icon at bounding box center [955, 598] width 19 height 18
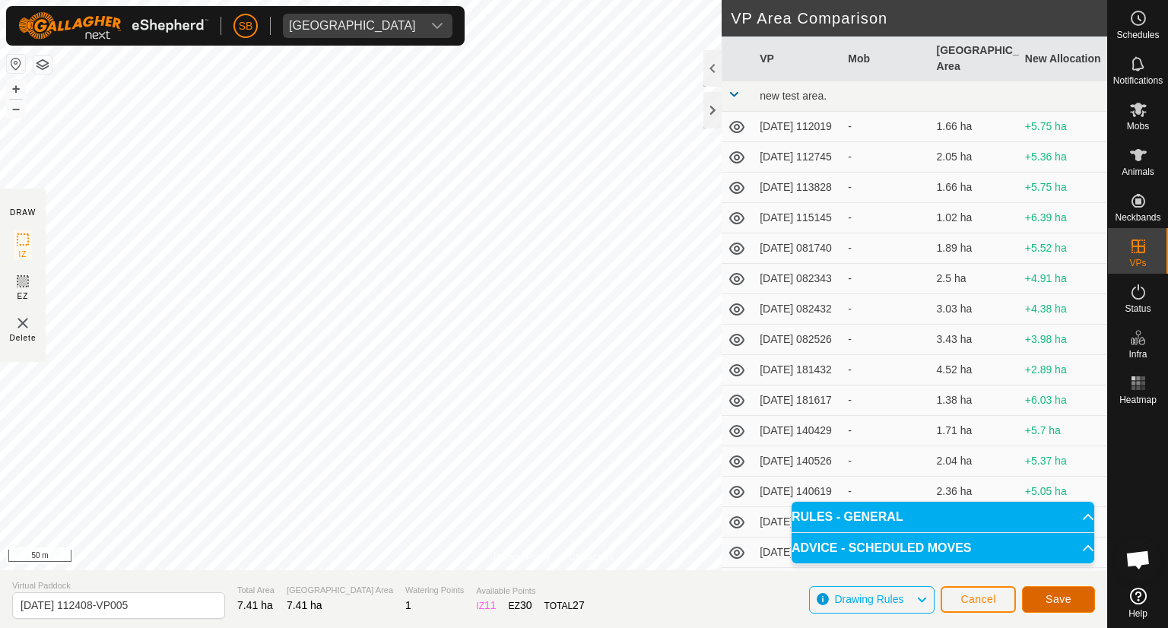
click at [1051, 598] on span "Save" at bounding box center [1058, 599] width 26 height 12
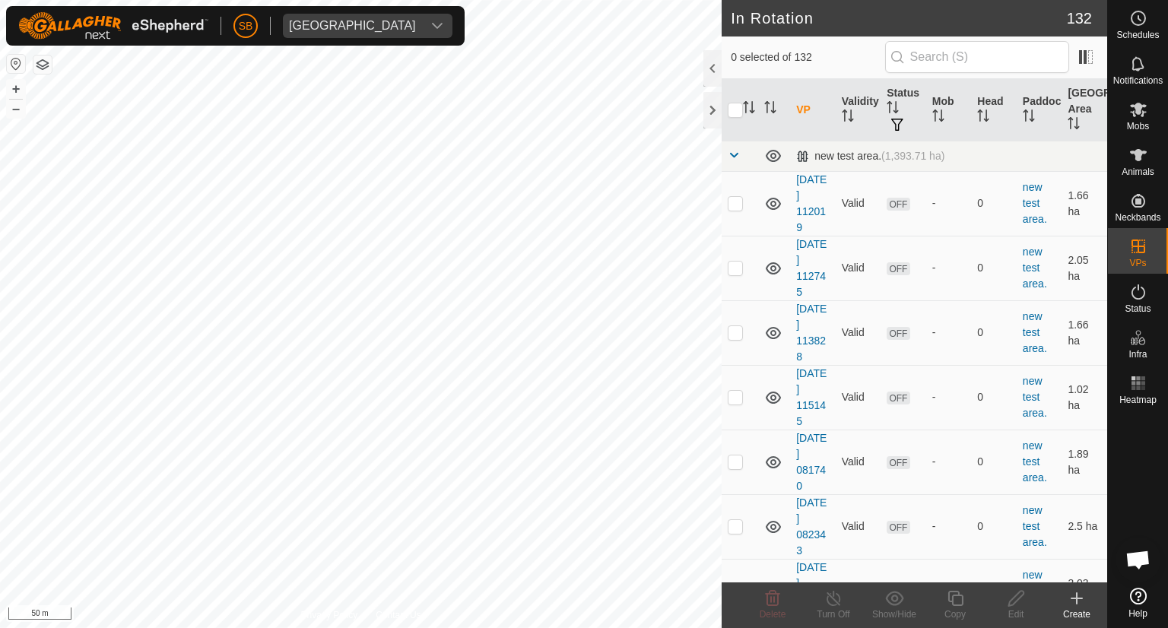
checkbox input "true"
checkbox input "false"
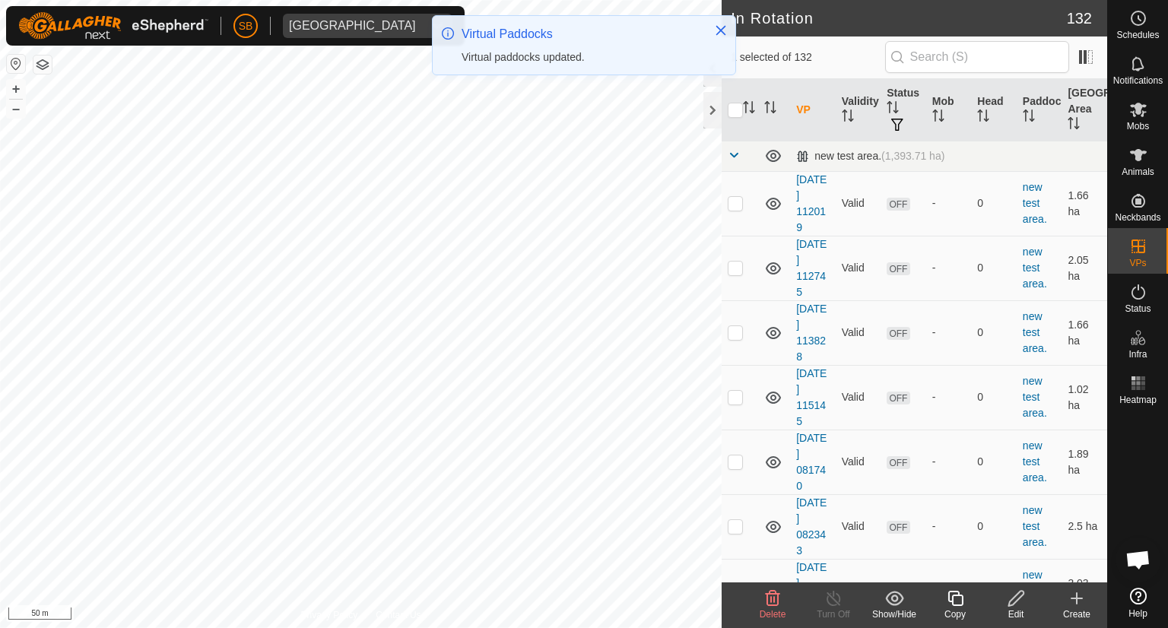
checkbox input "true"
checkbox input "false"
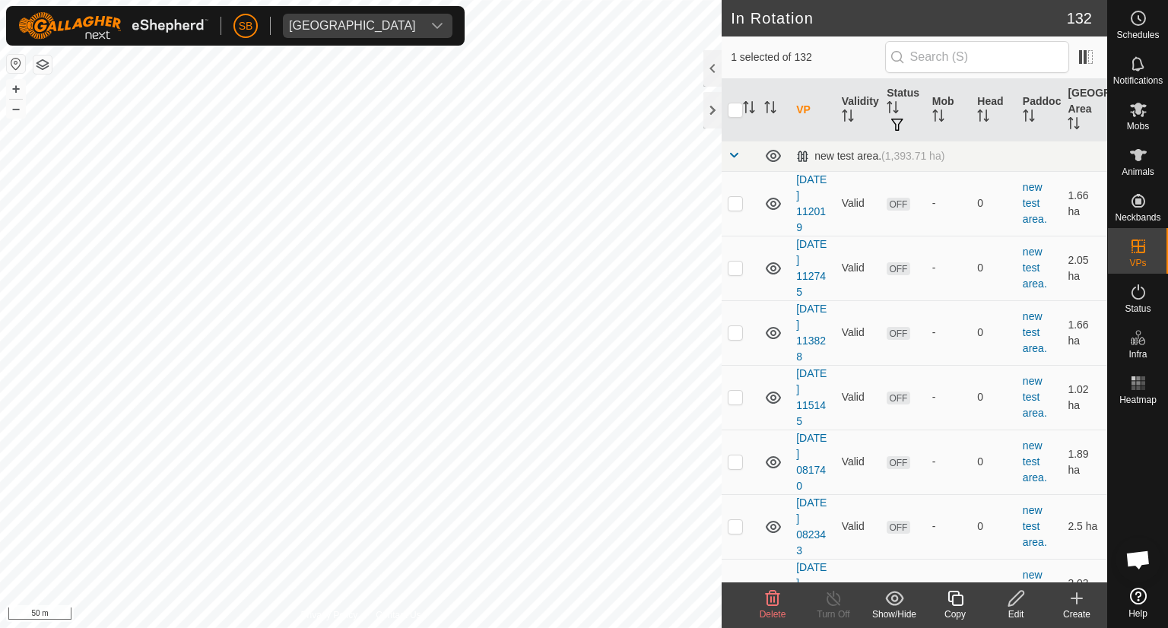
click at [776, 604] on icon at bounding box center [773, 598] width 14 height 15
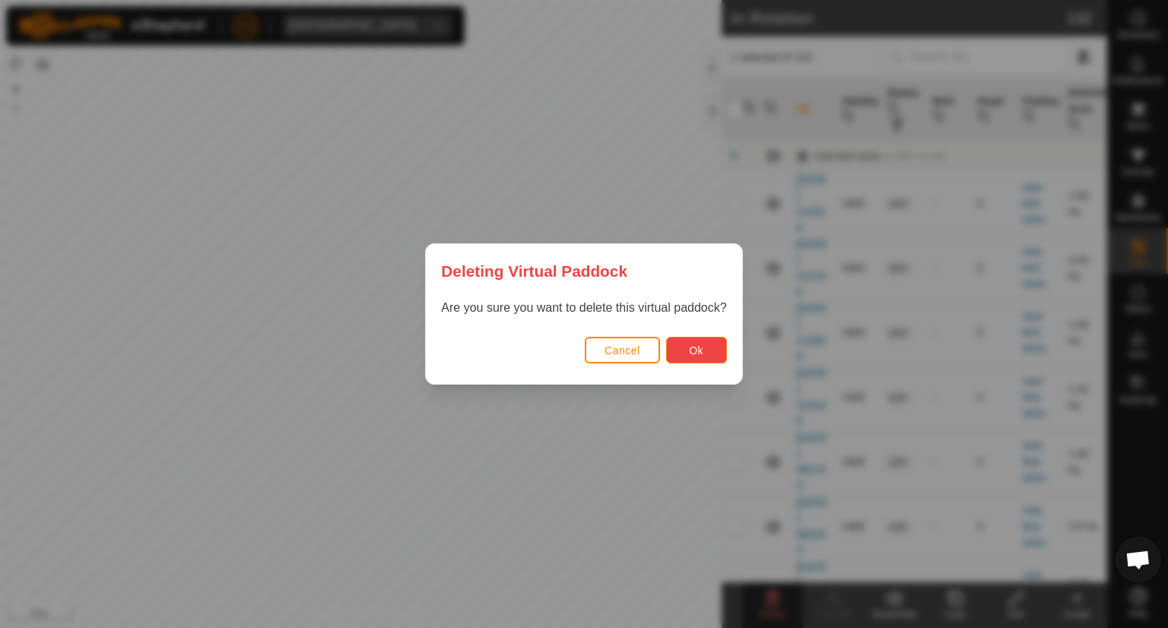
click at [699, 355] on span "Ok" at bounding box center [696, 350] width 14 height 12
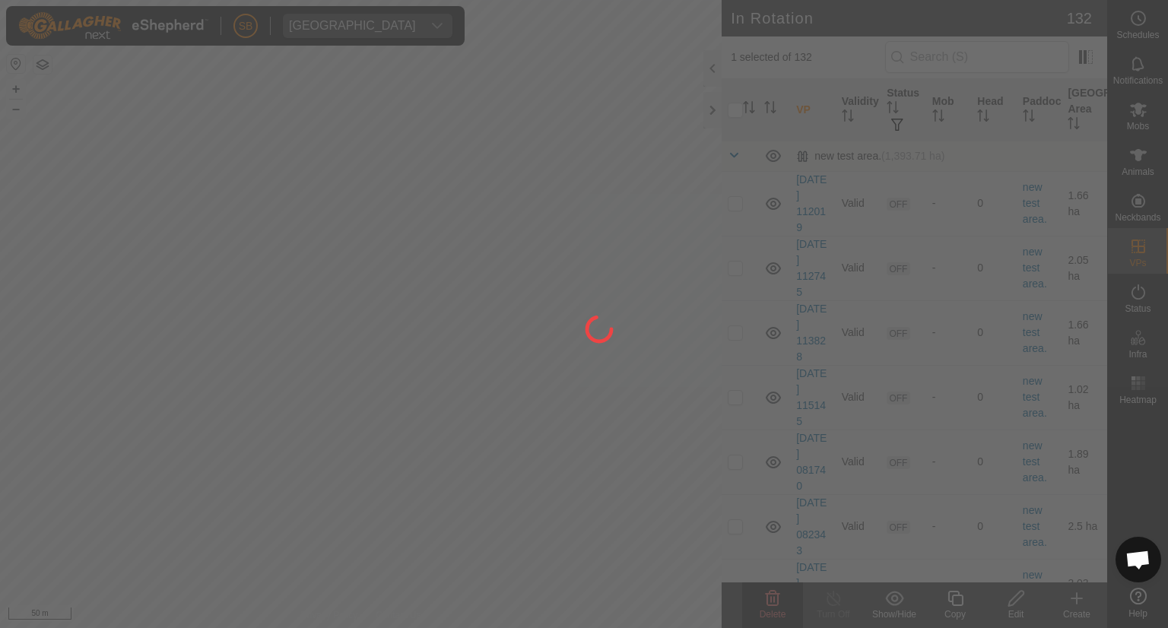
checkbox input "false"
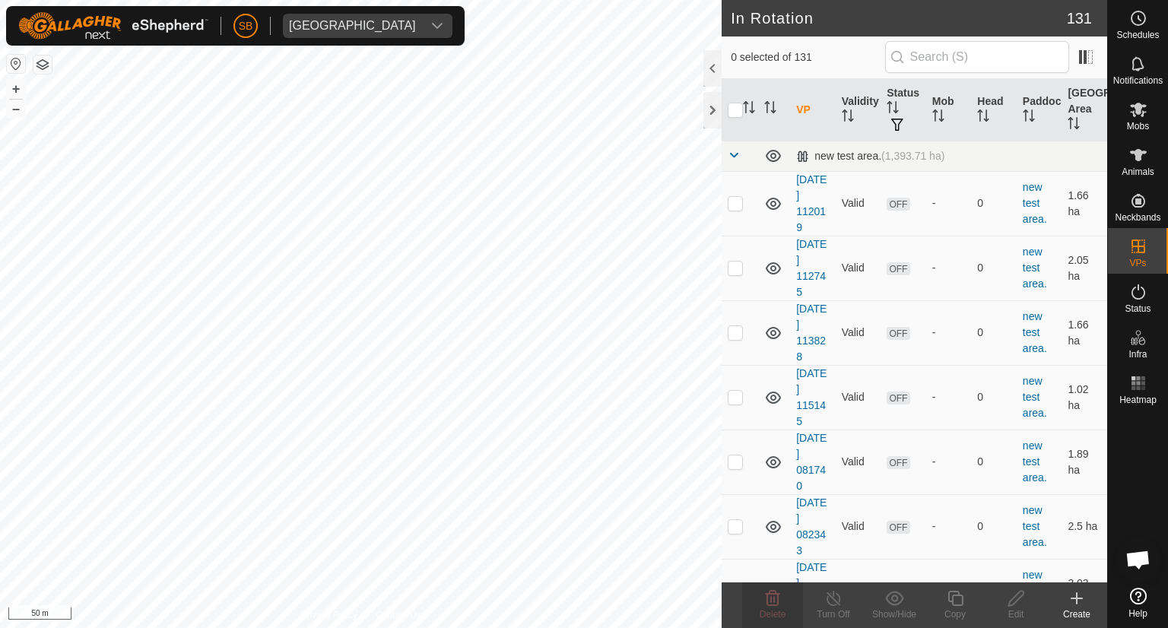
checkbox input "true"
checkbox input "false"
checkbox input "true"
checkbox input "false"
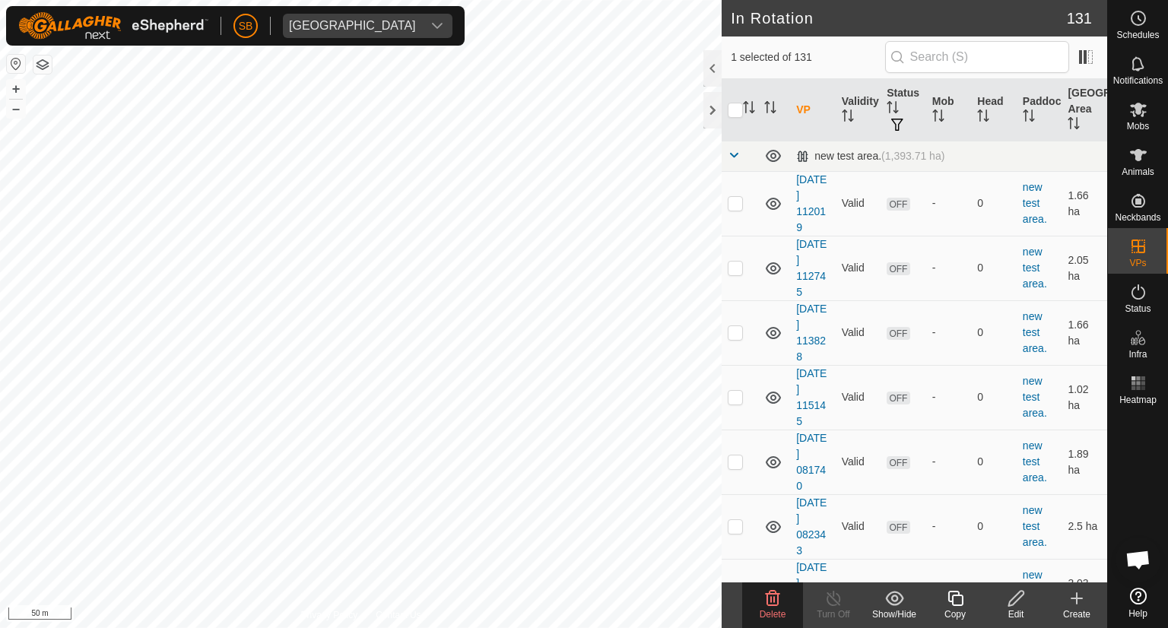
checkbox input "false"
checkbox input "true"
click at [771, 602] on icon at bounding box center [773, 598] width 14 height 15
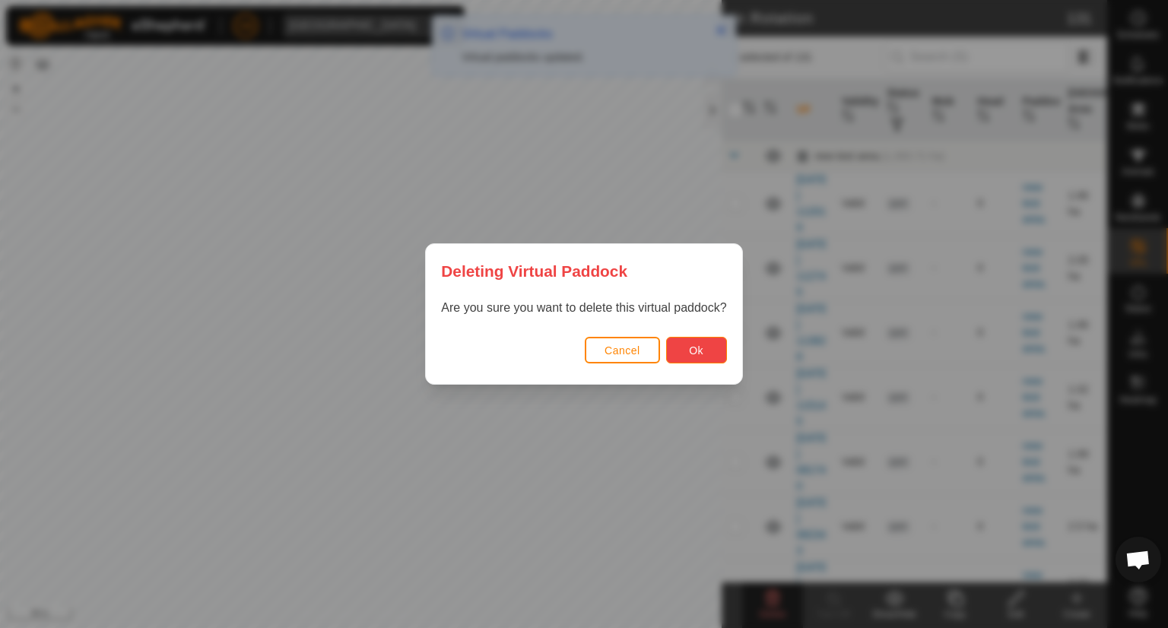
click at [704, 355] on button "Ok" at bounding box center [696, 350] width 61 height 27
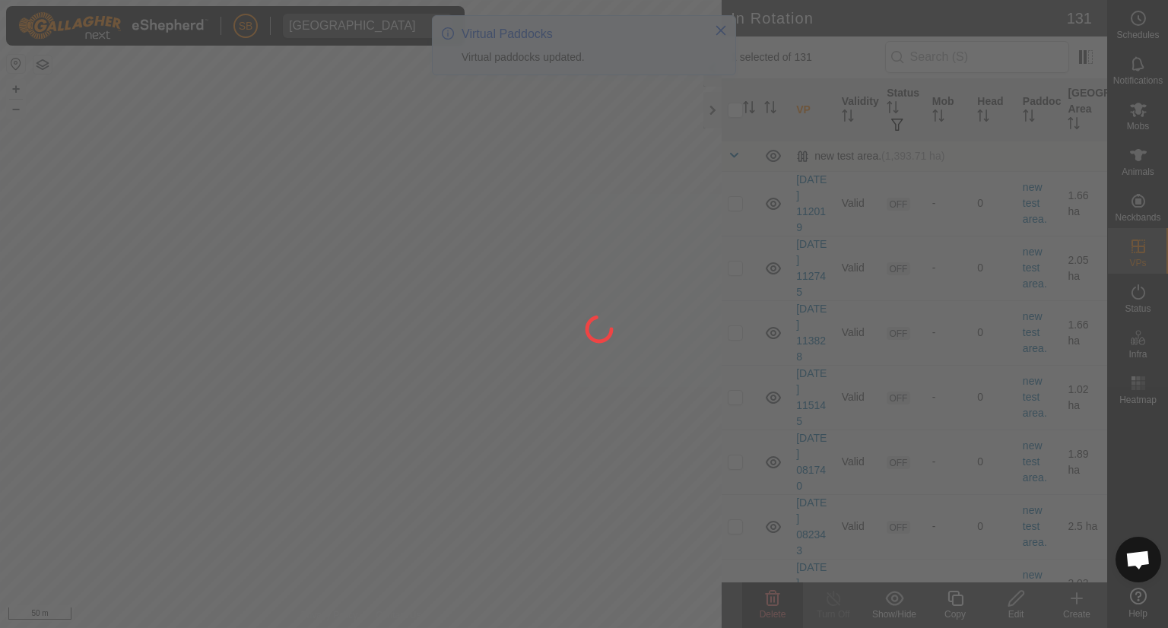
checkbox input "false"
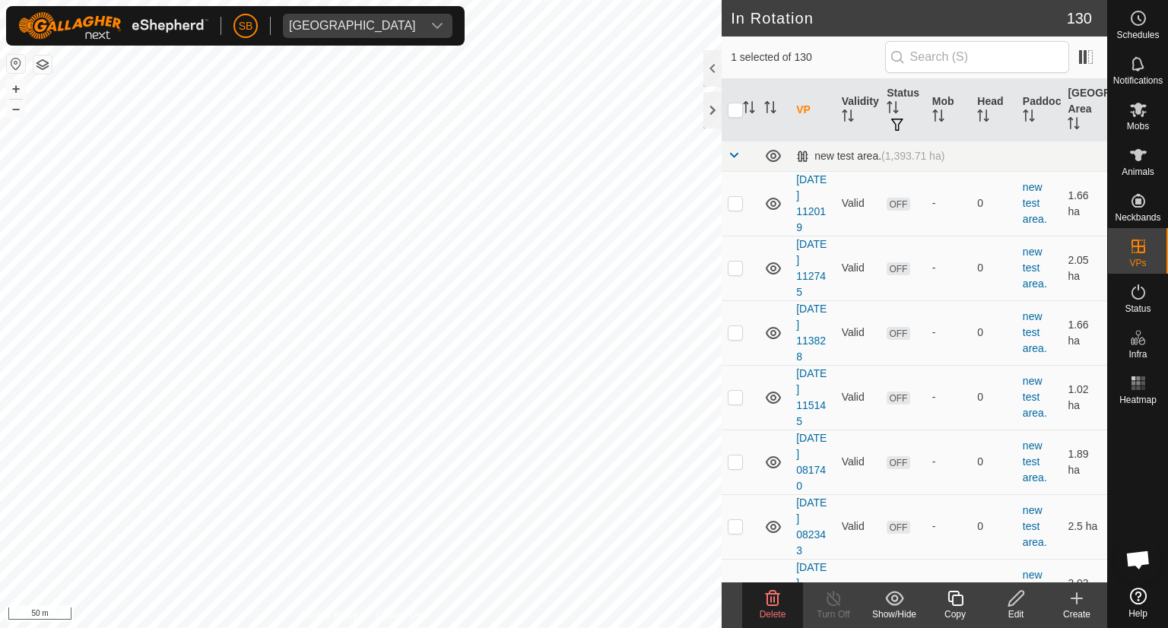
checkbox input "false"
checkbox input "true"
checkbox input "false"
